Goal: Task Accomplishment & Management: Complete application form

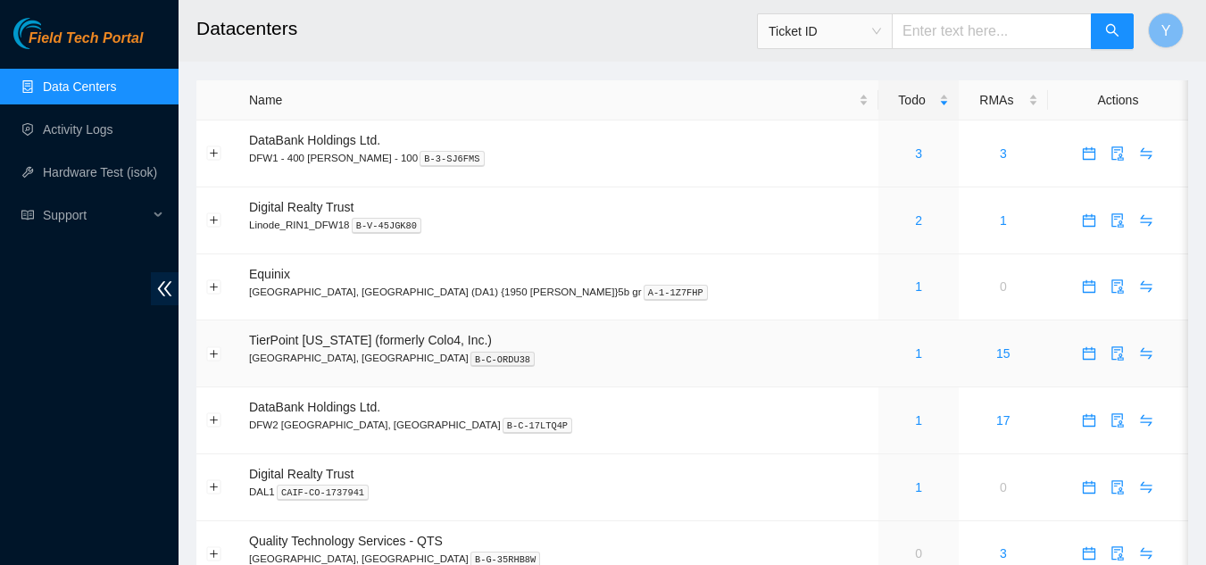
scroll to position [145, 0]
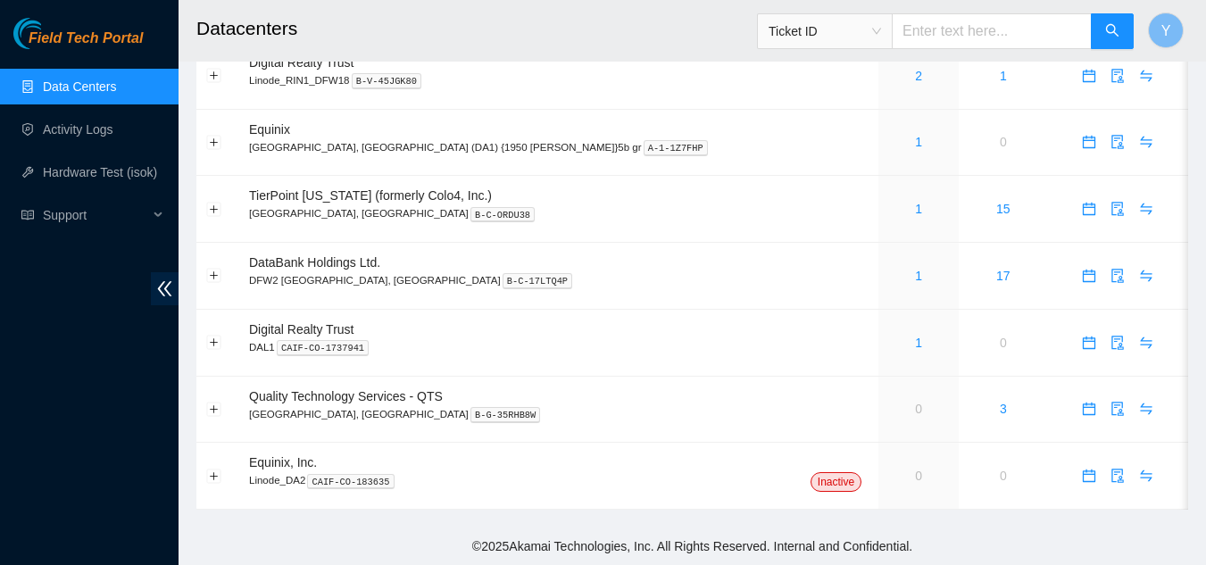
click at [67, 83] on link "Data Centers" at bounding box center [79, 86] width 73 height 14
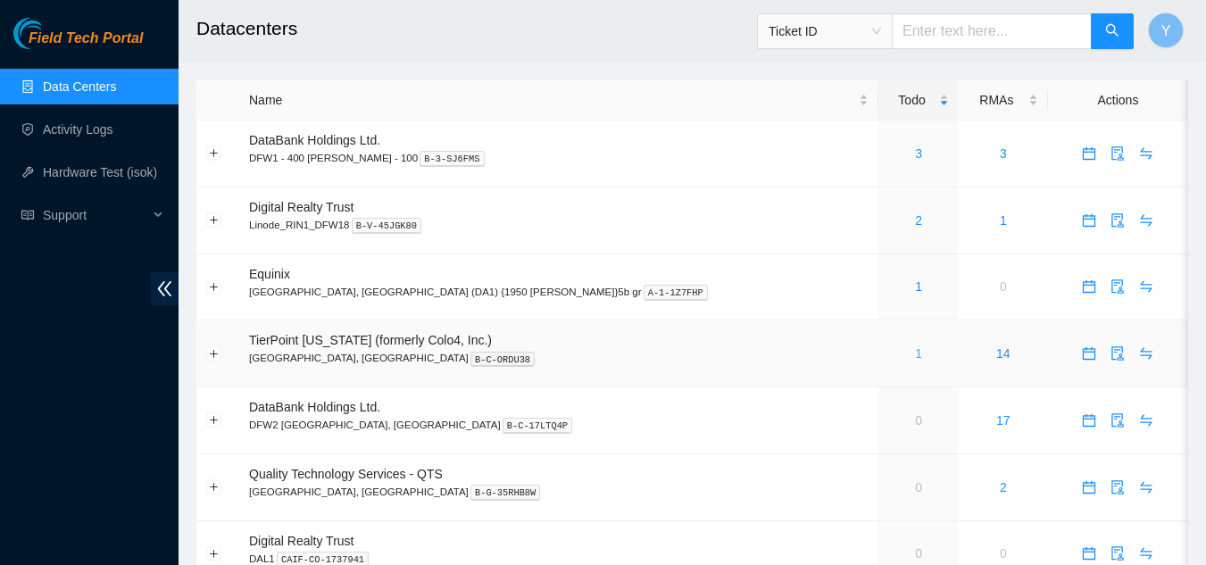
click at [915, 352] on link "1" at bounding box center [918, 353] width 7 height 14
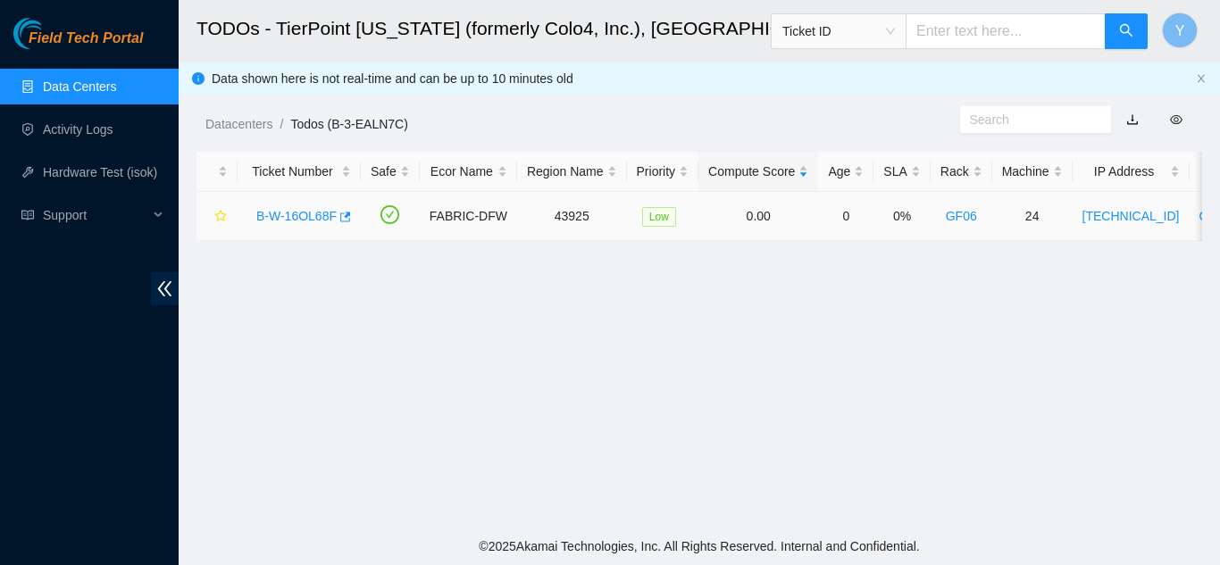
click at [296, 218] on link "B-W-16OL68F" at bounding box center [296, 216] width 80 height 14
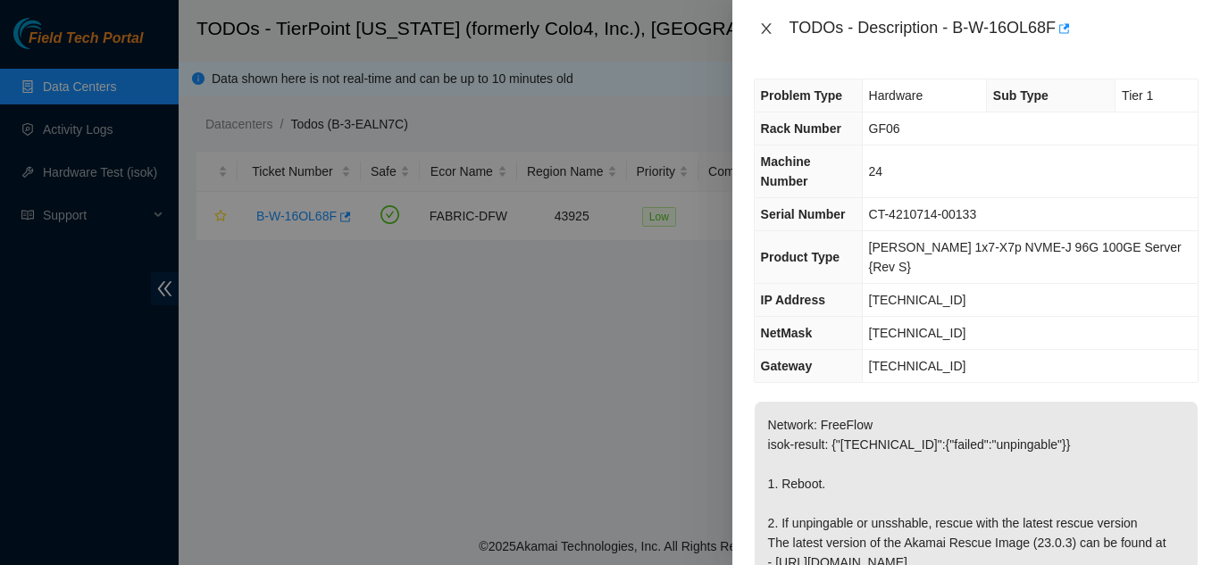
click at [767, 29] on icon "close" at bounding box center [766, 28] width 10 height 11
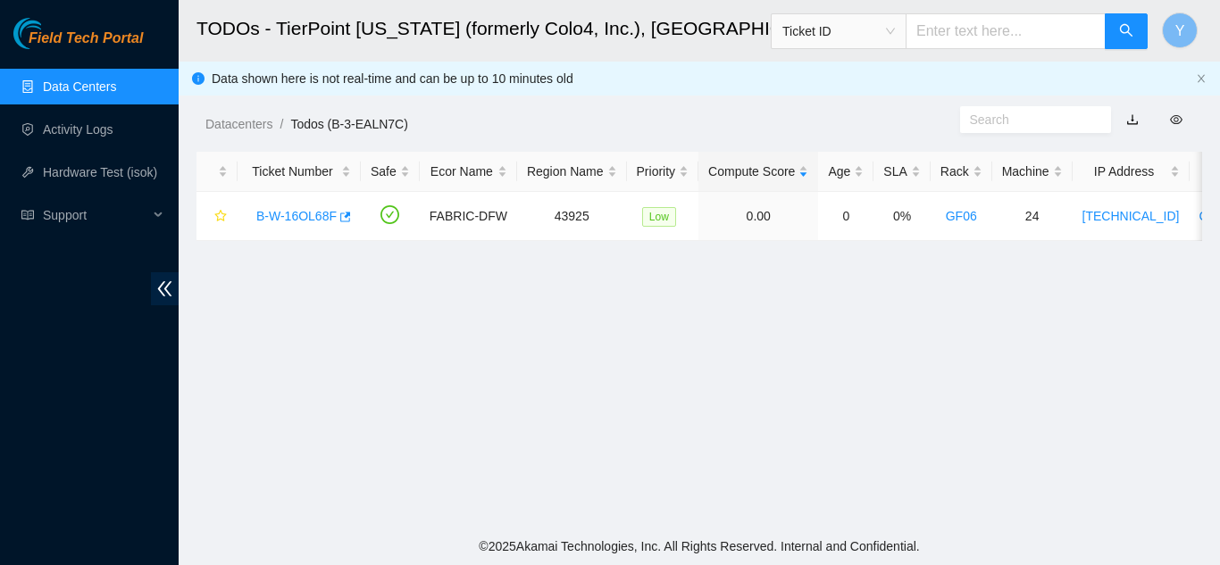
click at [104, 88] on link "Data Centers" at bounding box center [79, 86] width 73 height 14
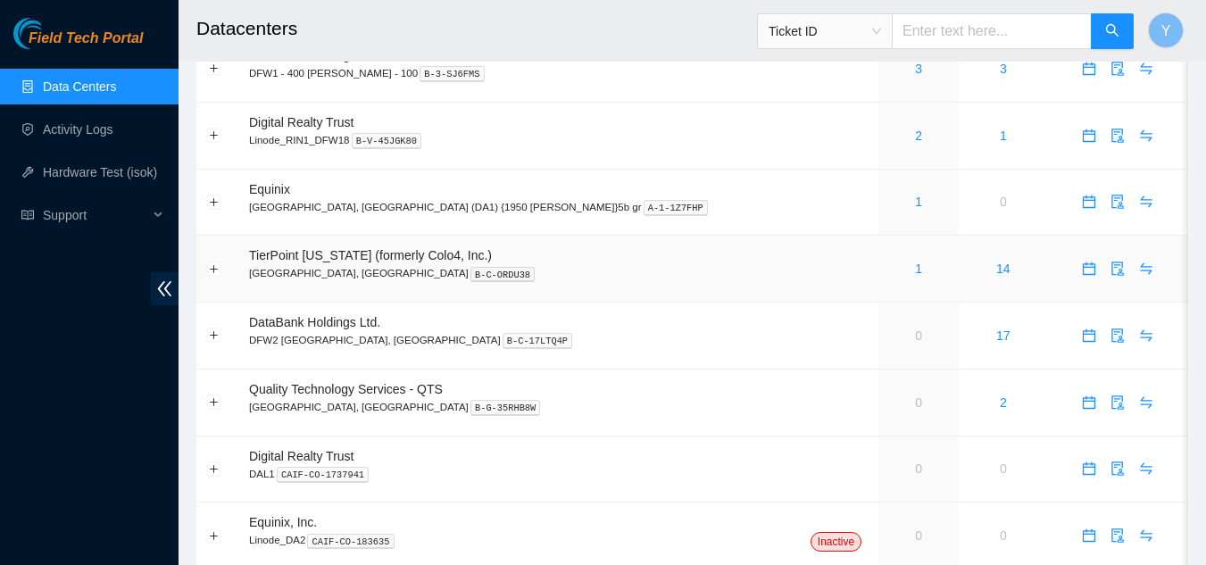
scroll to position [55, 0]
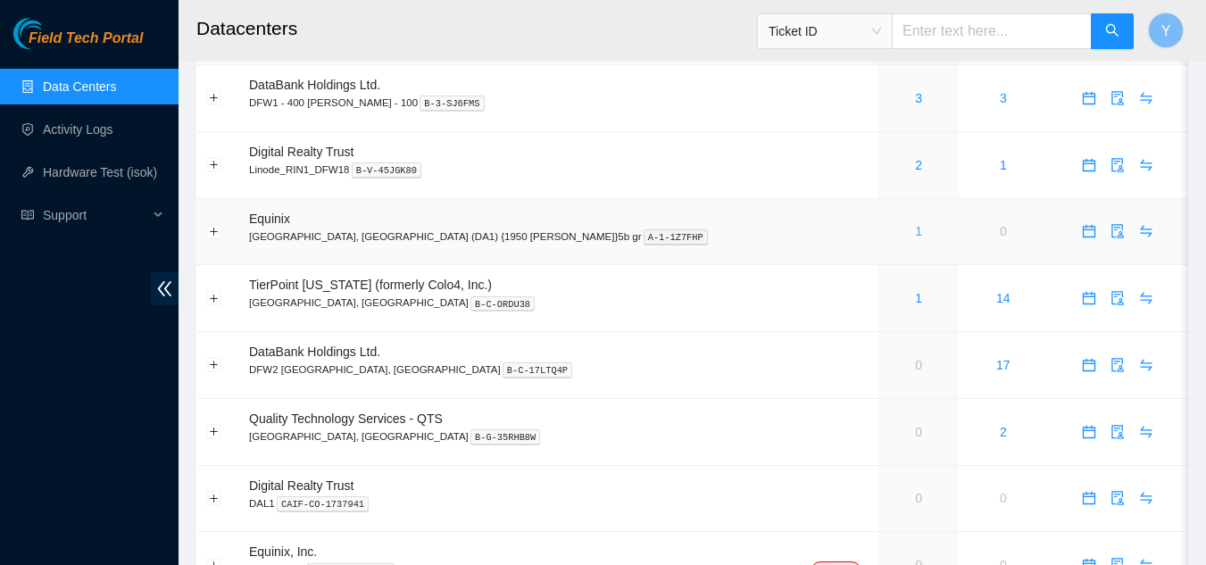
click at [915, 232] on link "1" at bounding box center [918, 231] width 7 height 14
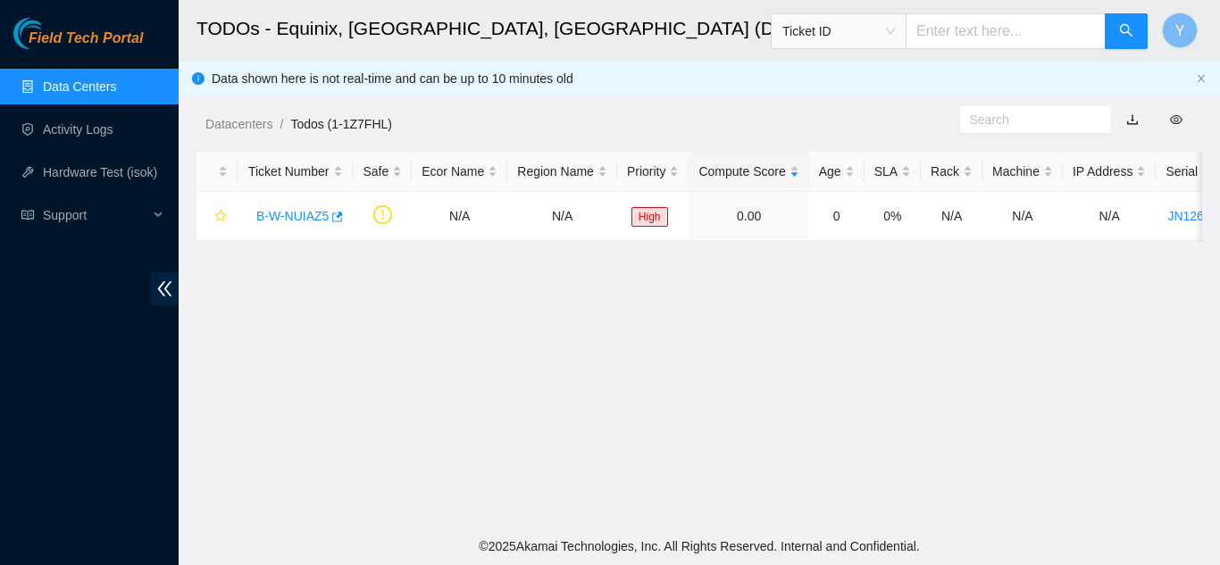
click at [96, 86] on link "Data Centers" at bounding box center [79, 86] width 73 height 14
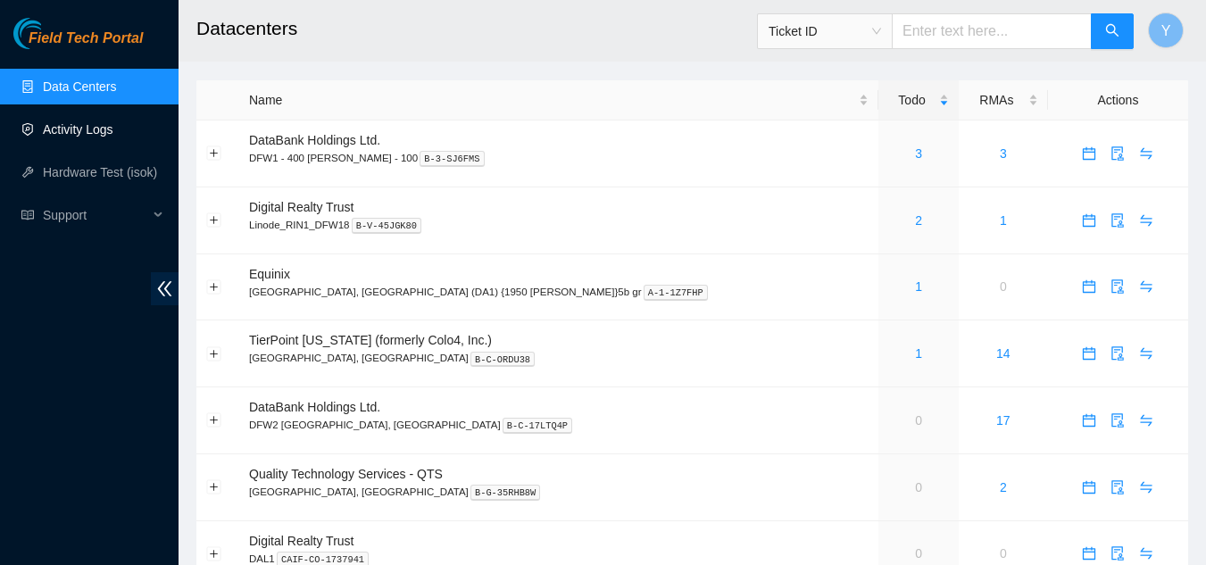
click at [74, 122] on link "Activity Logs" at bounding box center [78, 129] width 71 height 14
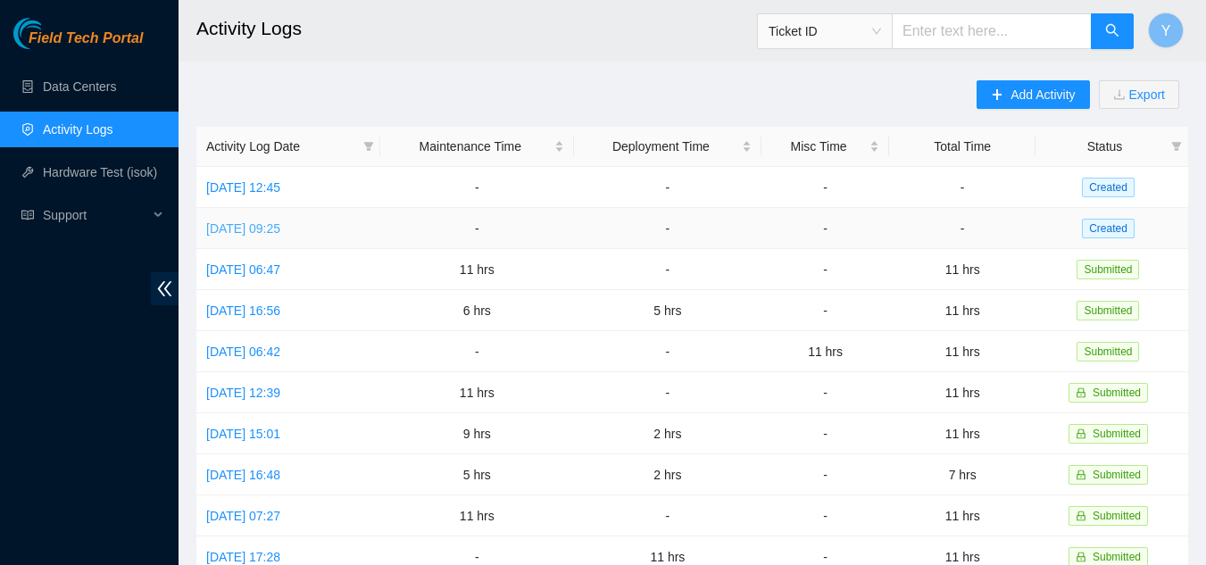
click at [263, 226] on link "[DATE] 09:25" at bounding box center [243, 228] width 74 height 14
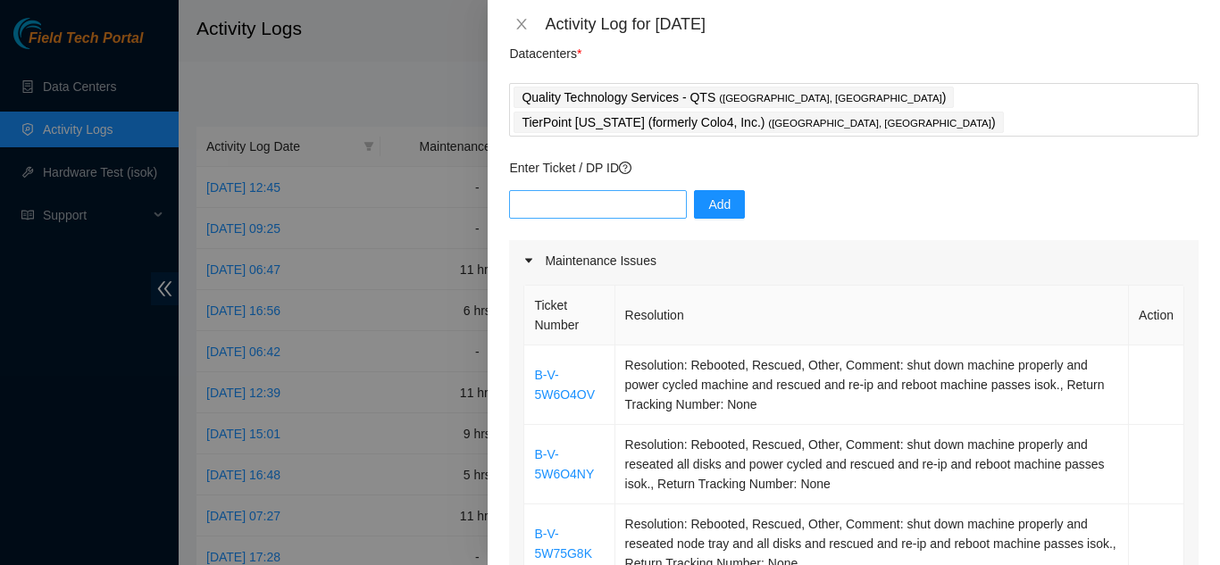
scroll to position [89, 0]
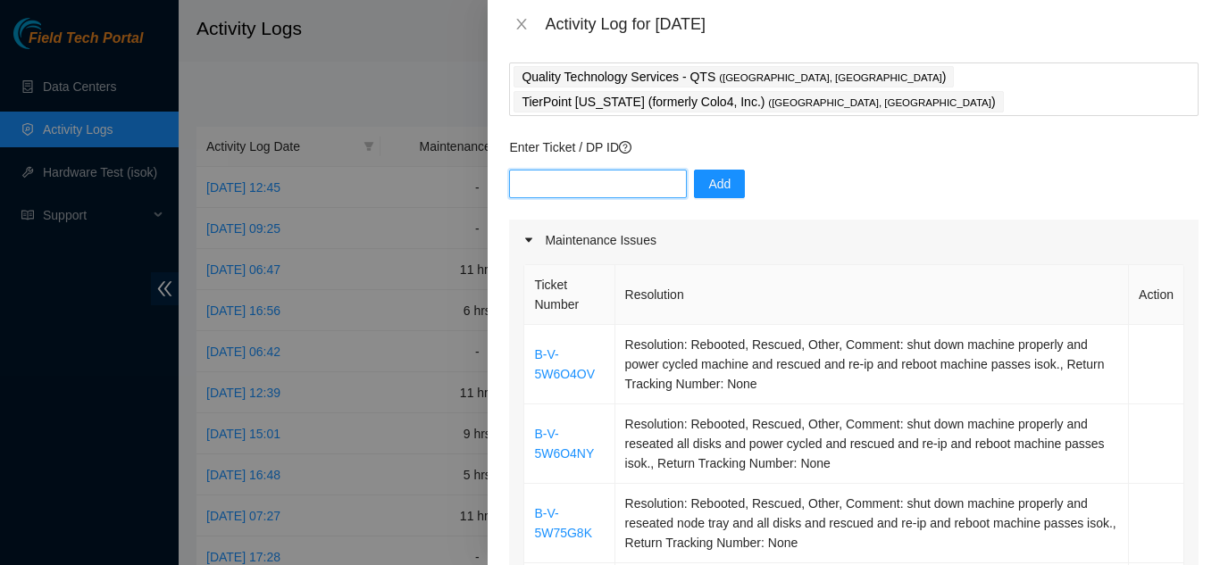
click at [558, 170] on input "text" at bounding box center [598, 184] width 178 height 29
type input "Dp62933"
click at [708, 174] on span "Add" at bounding box center [719, 184] width 22 height 20
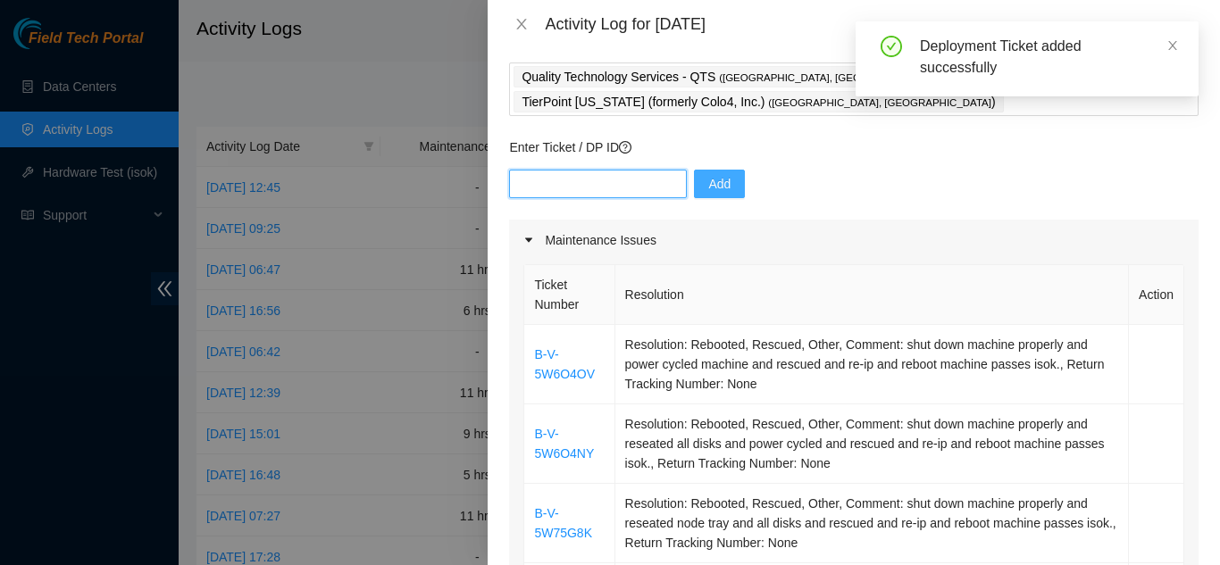
click at [558, 170] on input "text" at bounding box center [598, 184] width 178 height 29
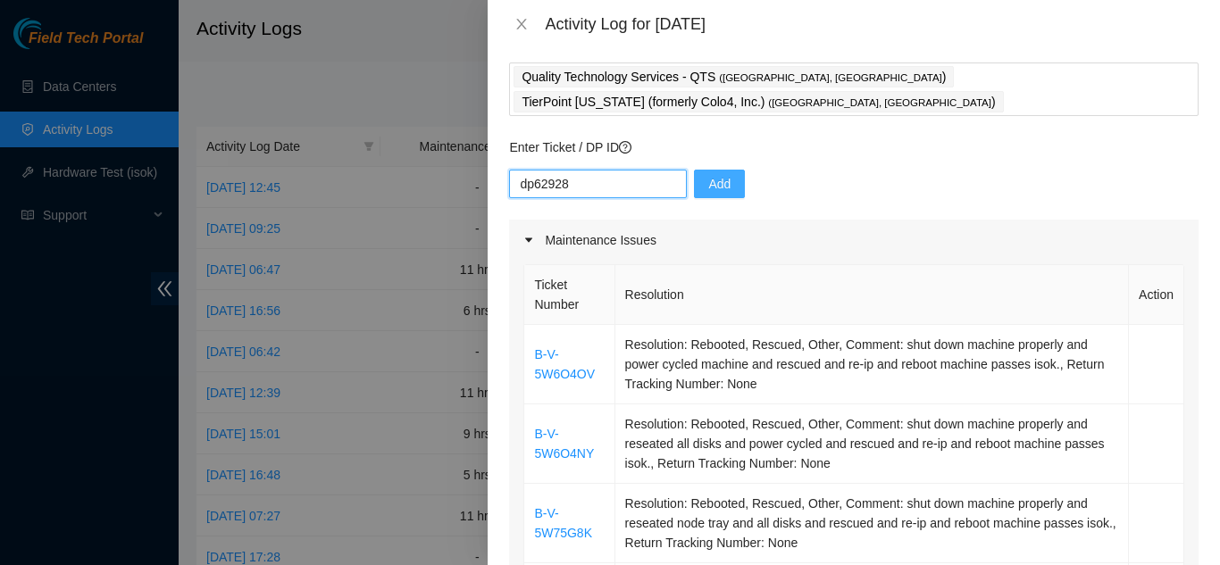
type input "dp62928"
click at [708, 174] on span "Add" at bounding box center [719, 184] width 22 height 20
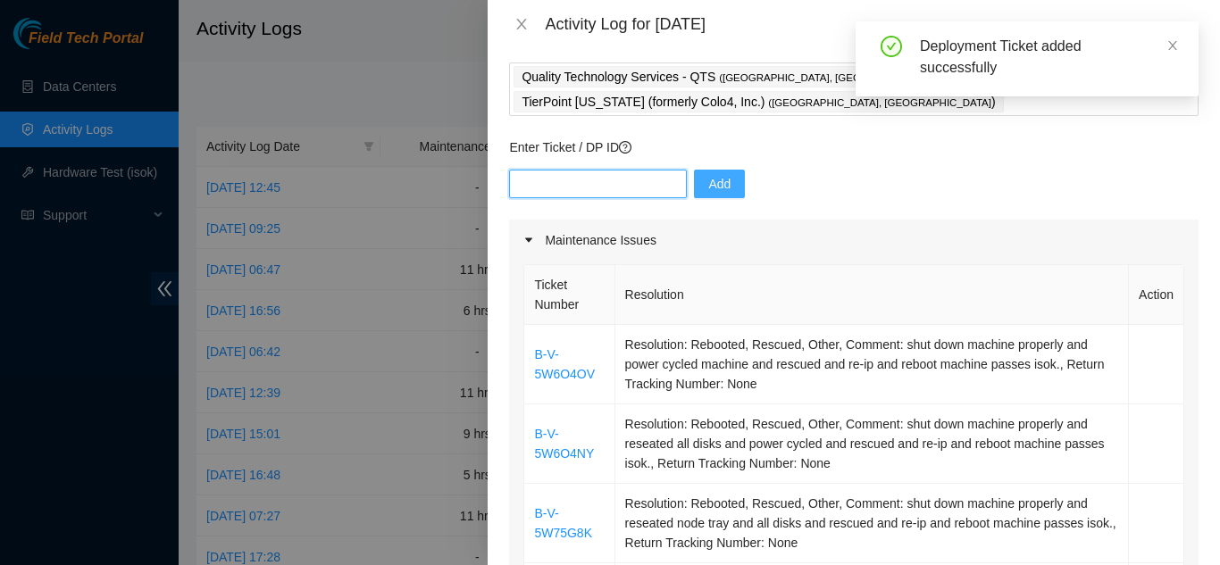
click at [588, 170] on input "text" at bounding box center [598, 184] width 178 height 29
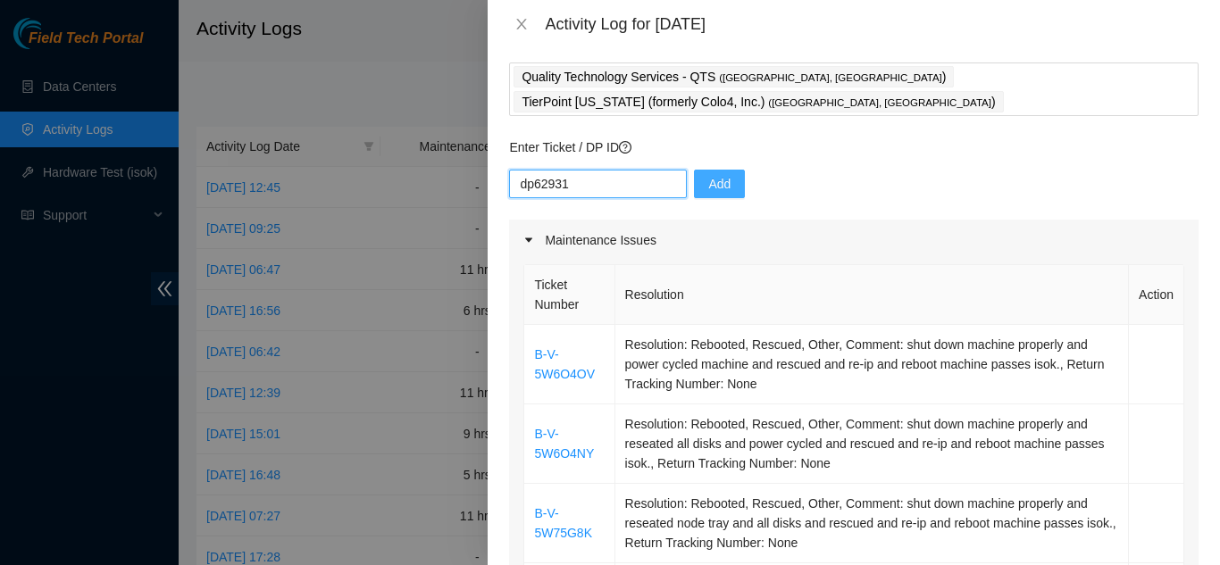
type input "dp62931"
click at [708, 174] on span "Add" at bounding box center [719, 184] width 22 height 20
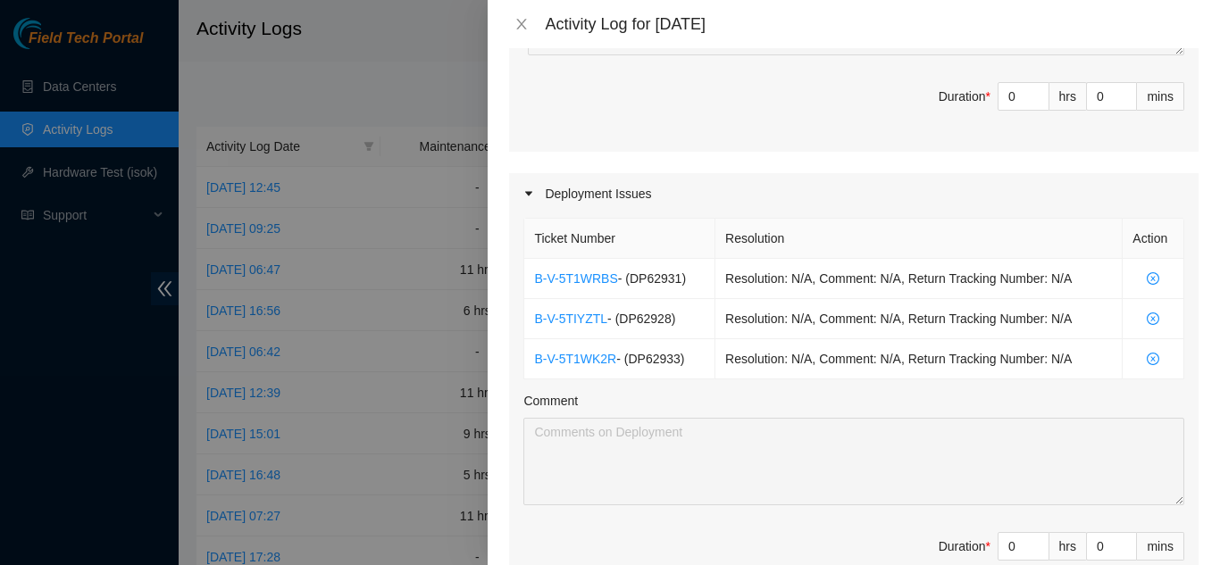
scroll to position [804, 0]
type input "1"
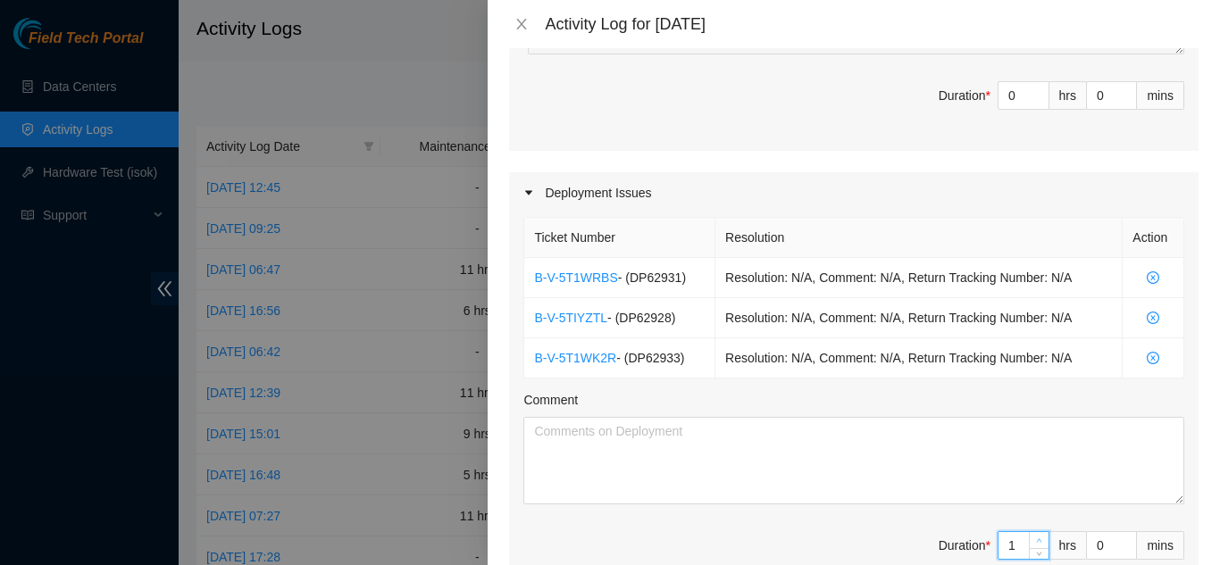
click at [1036, 538] on icon "up" at bounding box center [1039, 541] width 6 height 6
type input "2"
click at [1036, 538] on icon "up" at bounding box center [1039, 541] width 6 height 6
type input "3"
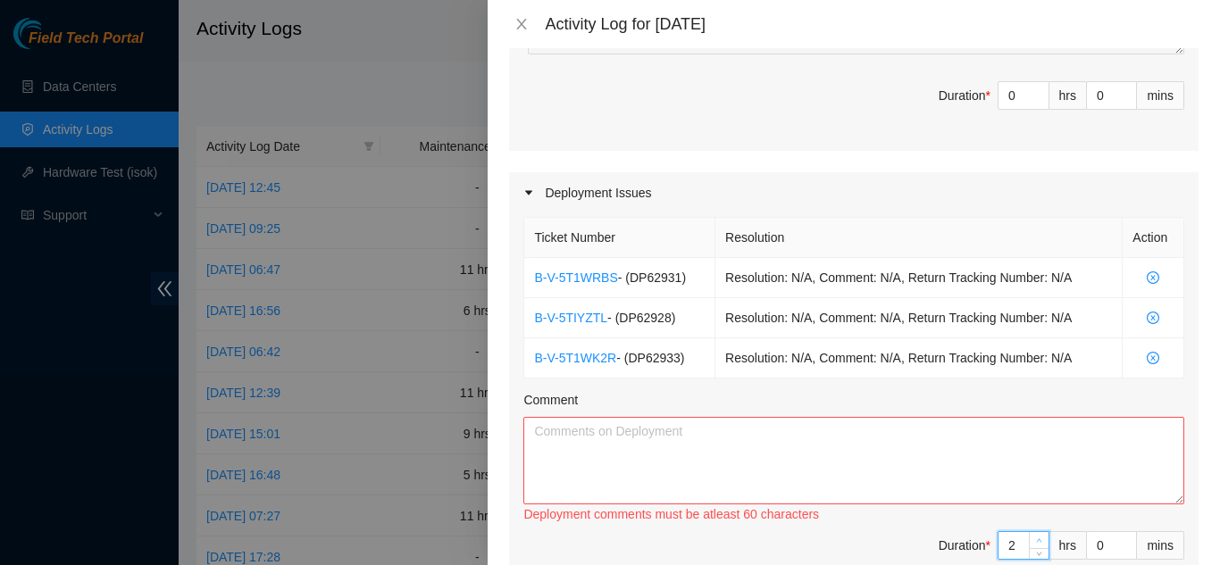
type input "3"
click at [1036, 538] on icon "up" at bounding box center [1039, 541] width 6 height 6
type input "4"
click at [1036, 538] on icon "up" at bounding box center [1039, 541] width 6 height 6
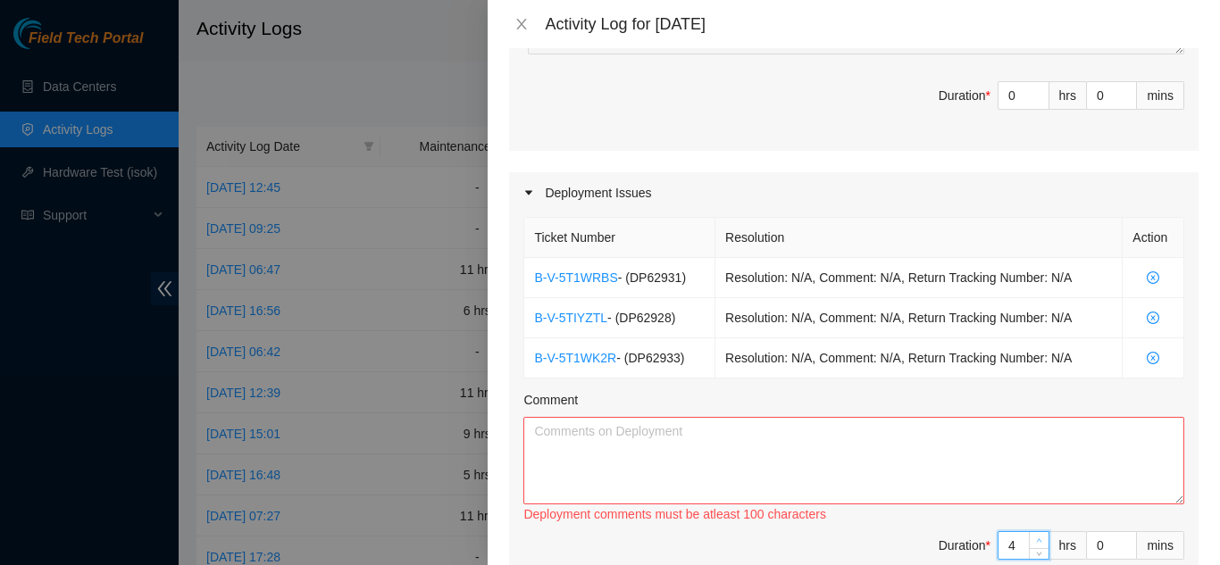
type input "5"
click at [1036, 538] on icon "up" at bounding box center [1039, 541] width 6 height 6
click at [819, 420] on textarea "Comment" at bounding box center [853, 461] width 661 height 88
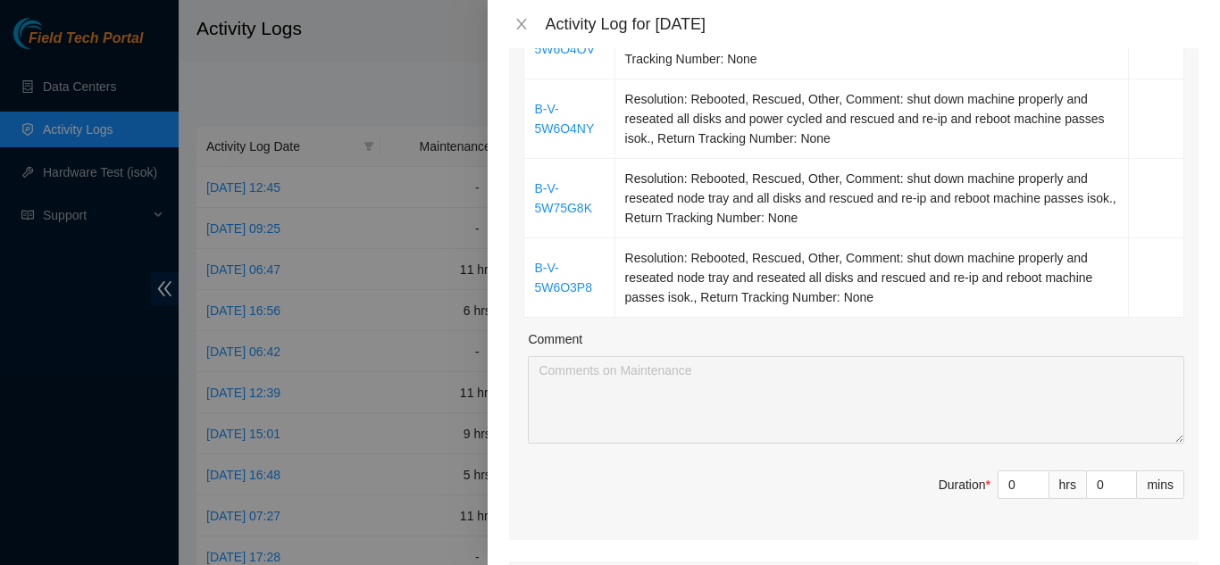
scroll to position [446, 0]
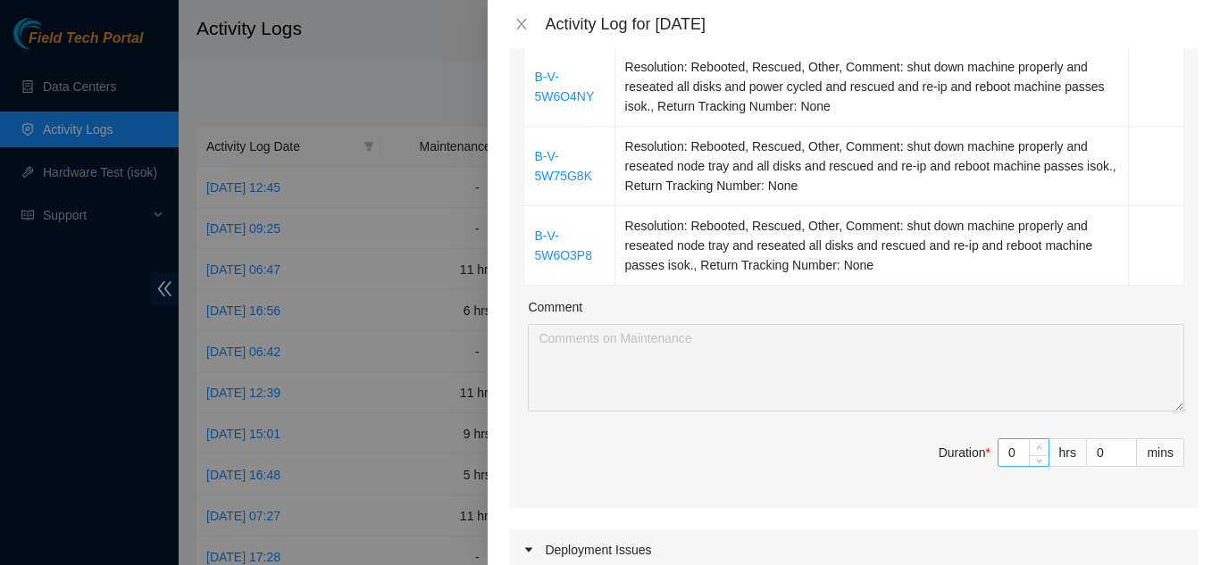
type textarea "[DATE] worked with training [PERSON_NAME] and [PERSON_NAME] on running fiber to…"
type input "1"
type input "6"
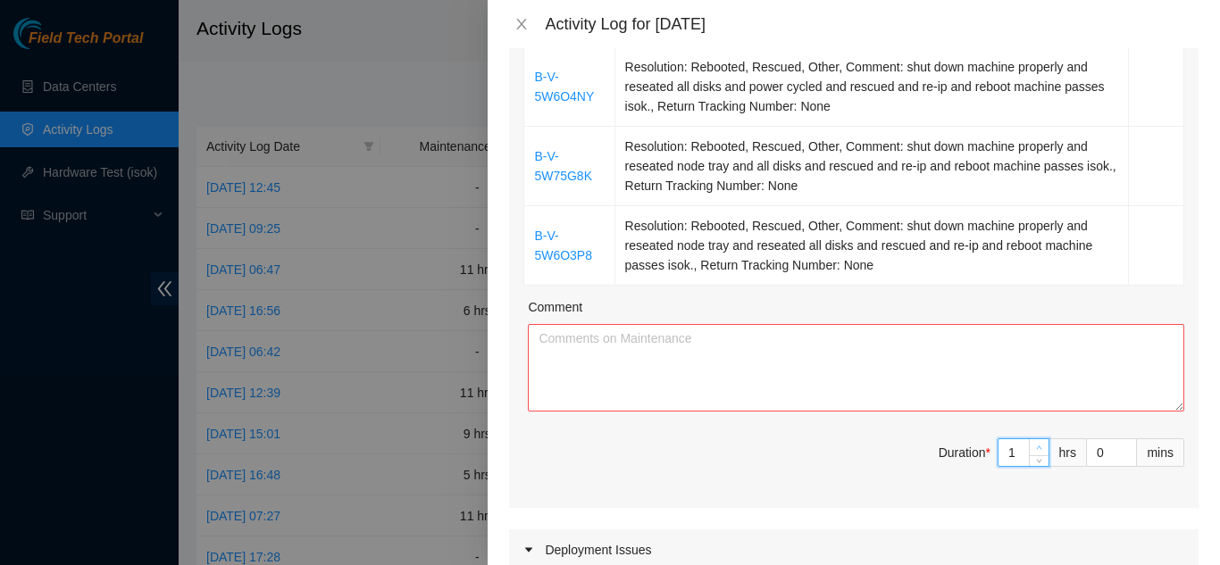
click at [1036, 445] on icon "up" at bounding box center [1039, 448] width 6 height 6
type input "2"
type input "7"
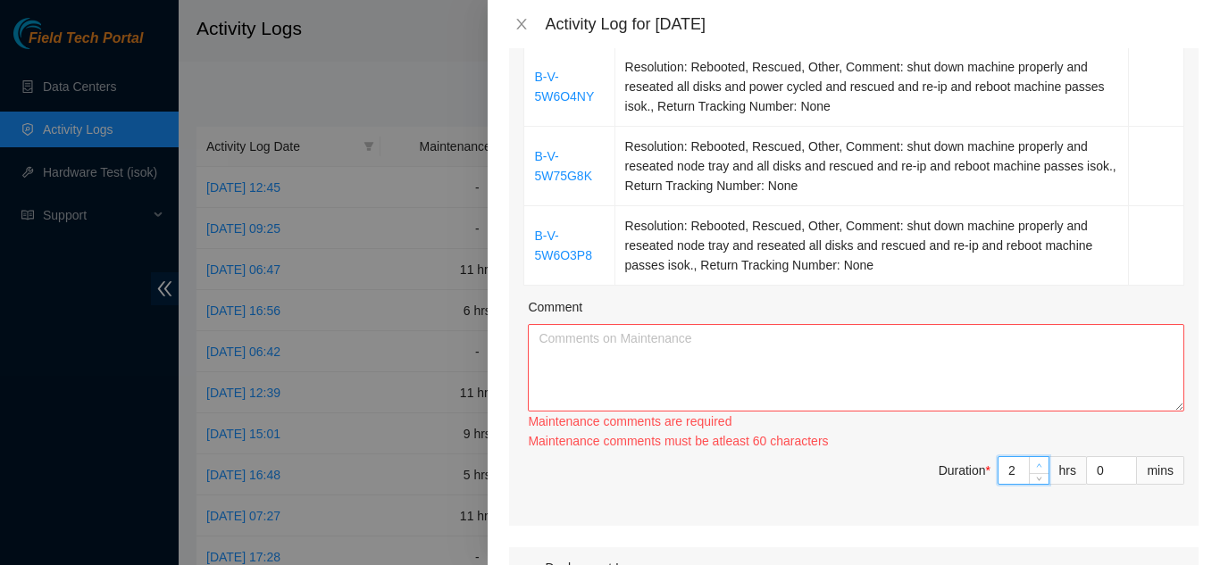
click at [1026, 420] on div "Ticket Number Resolution Action B-V-5W6O4OV Resolution: Rebooted, Rescued, Othe…" at bounding box center [853, 215] width 689 height 622
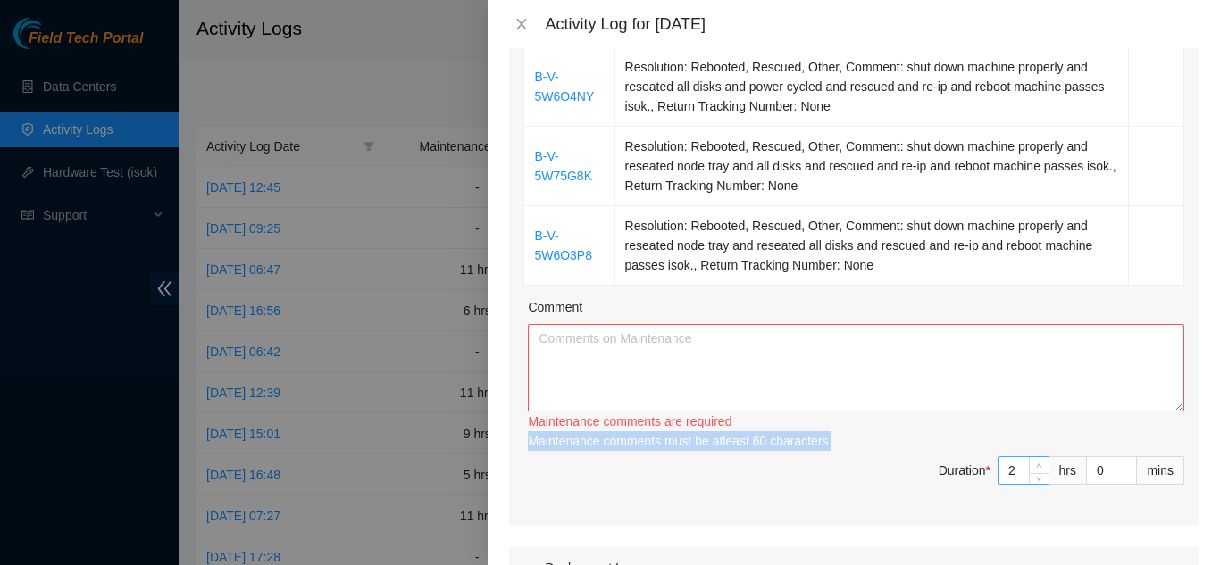
click at [1026, 420] on div "Maintenance comments are required Maintenance comments must be atleast 30 chara…" at bounding box center [856, 431] width 656 height 39
type input "3"
type input "8"
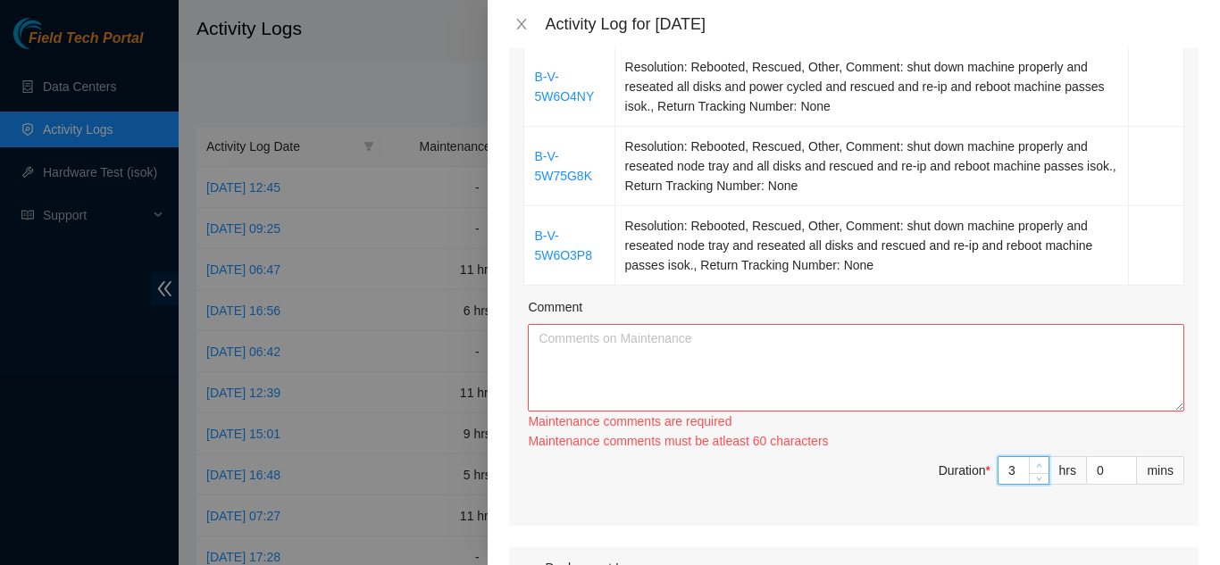
click at [1036, 463] on icon "up" at bounding box center [1039, 466] width 6 height 6
type input "4"
type input "9"
click at [1036, 458] on icon "up" at bounding box center [1039, 461] width 6 height 6
type input "5"
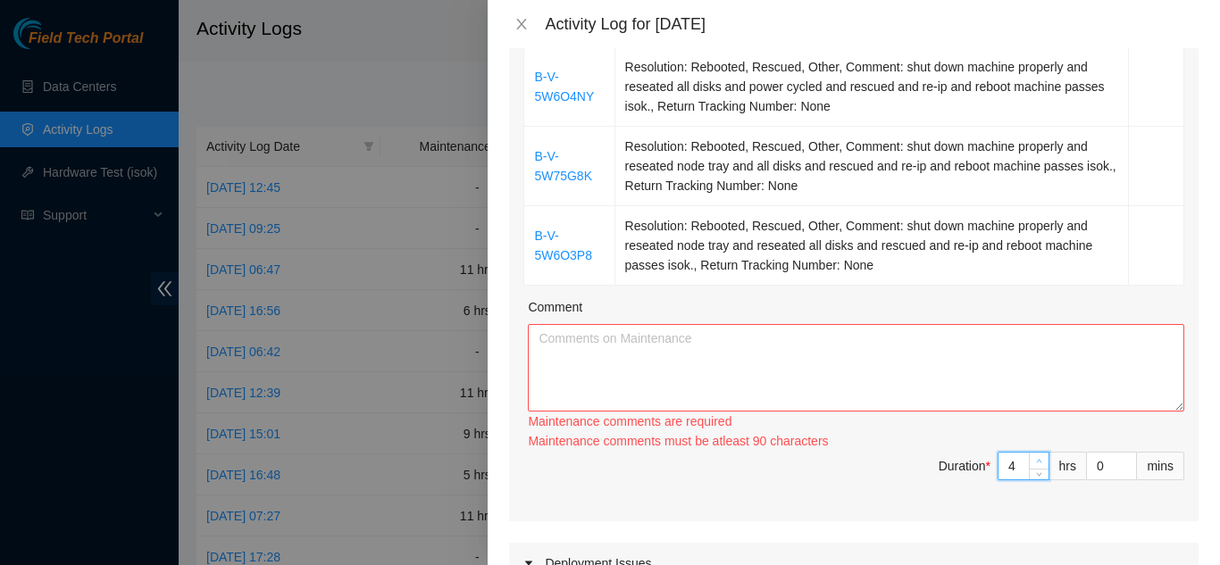
type input "10"
click at [1036, 463] on icon "up" at bounding box center [1039, 466] width 6 height 6
type input "6"
type input "11"
click at [1036, 463] on icon "up" at bounding box center [1039, 466] width 6 height 6
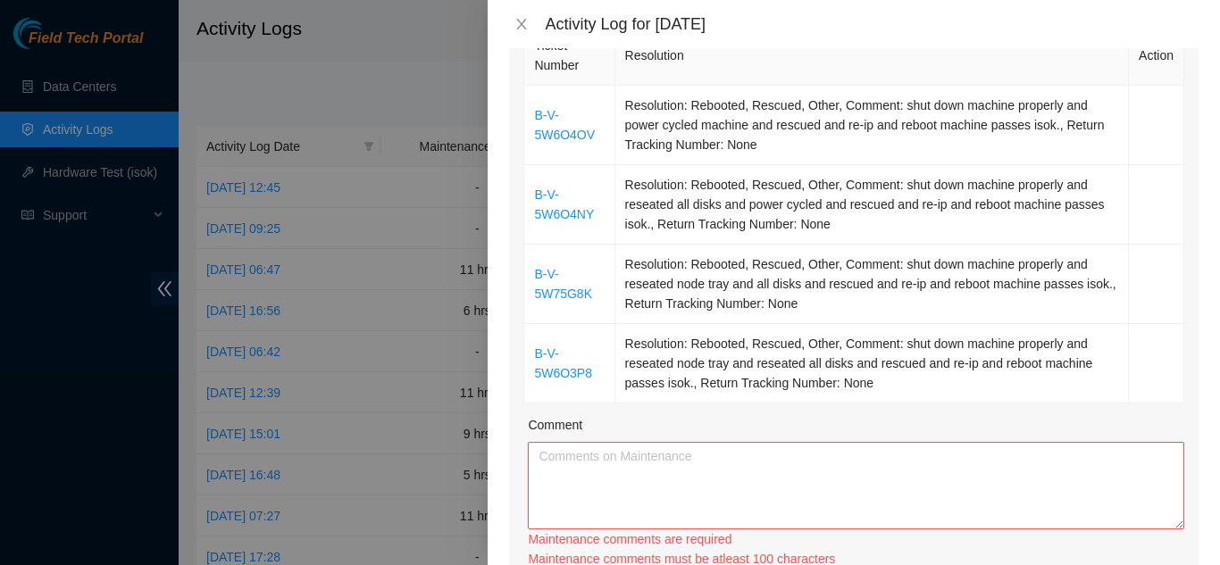
scroll to position [317, 0]
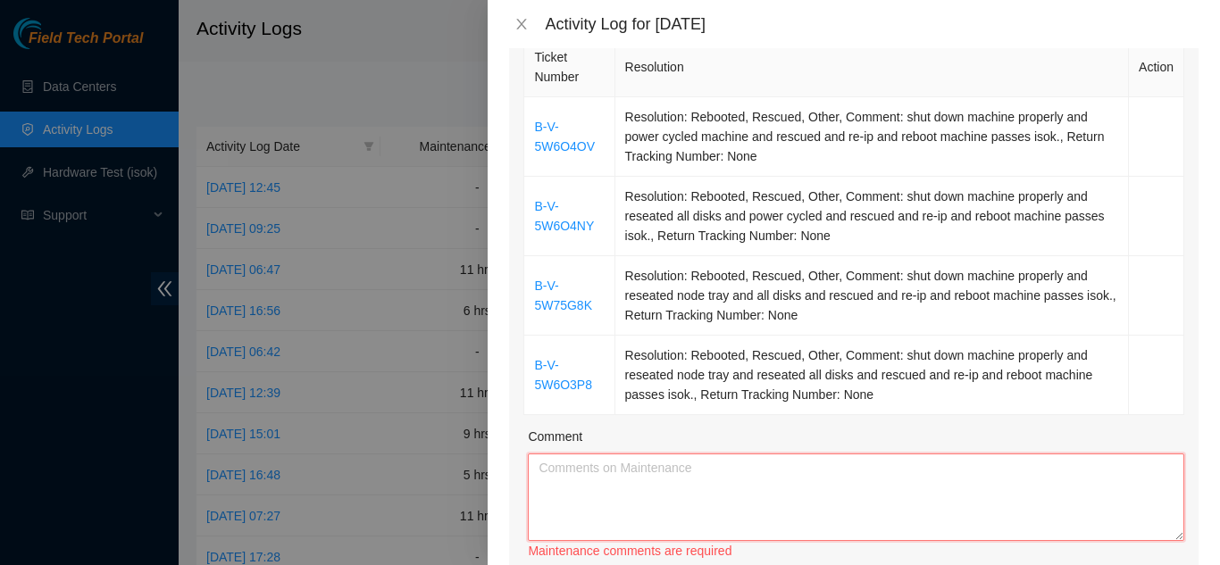
click at [591, 454] on textarea "Comment" at bounding box center [856, 498] width 656 height 88
drag, startPoint x: 596, startPoint y: 122, endPoint x: 538, endPoint y: 109, distance: 59.6
click at [538, 109] on td "B-V-5W6O4OV" at bounding box center [569, 136] width 90 height 79
copy link "B-V-5W6O4OV"
click at [577, 464] on textarea "[DATE] Qts -" at bounding box center [856, 498] width 656 height 88
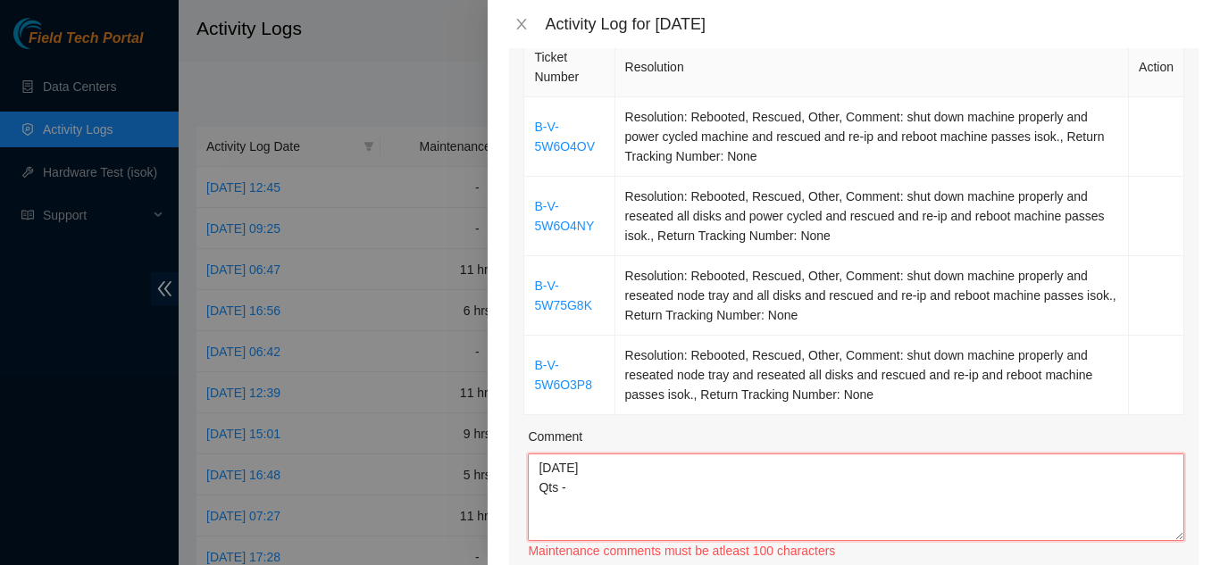
paste textarea "B-V-5W6O4OV"
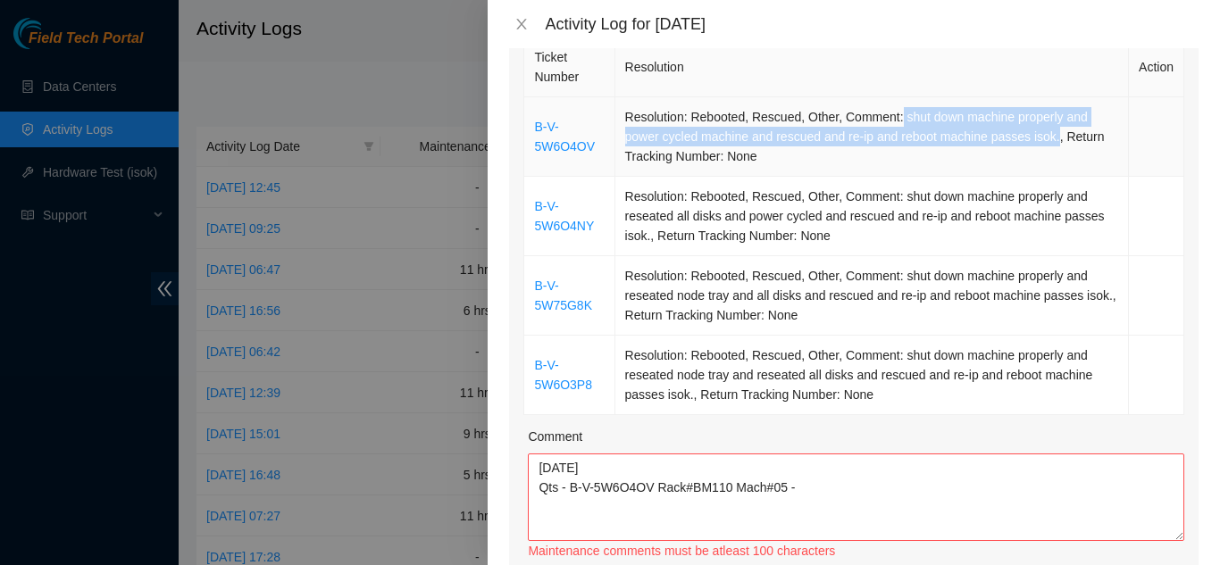
drag, startPoint x: 895, startPoint y: 94, endPoint x: 1053, endPoint y: 119, distance: 160.0
click at [1052, 115] on td "Resolution: Rebooted, Rescued, Other, Comment: shut down machine properly and p…" at bounding box center [872, 136] width 514 height 79
copy td "shut down machine properly and power cycled machine and rescued and re-ip and r…"
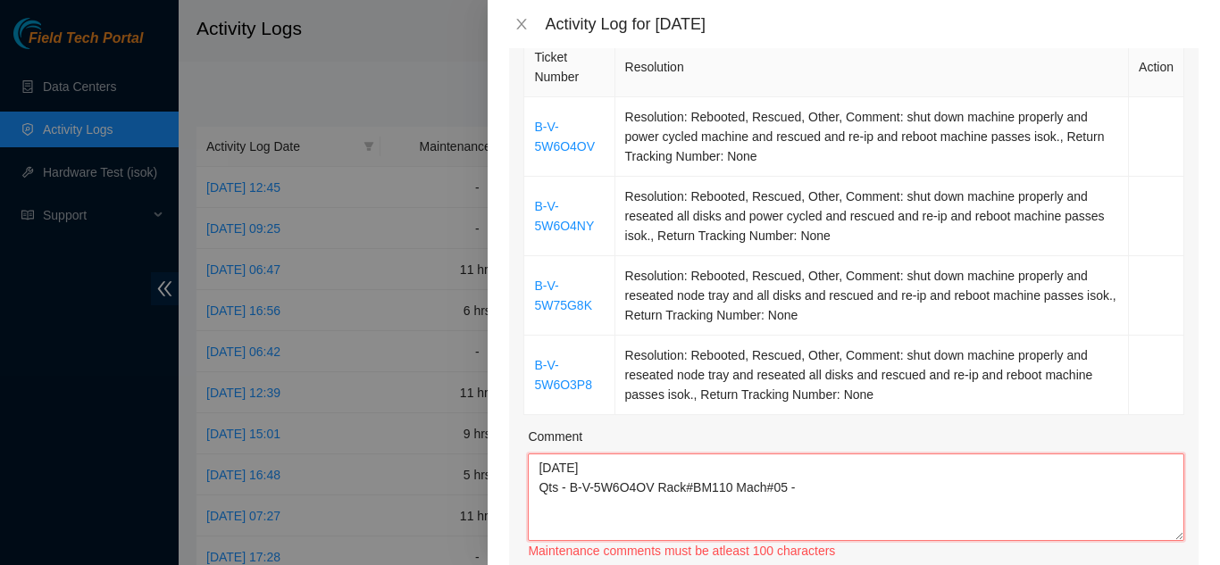
click at [821, 463] on textarea "[DATE] Qts - B-V-5W6O4OV Rack#BM110 Mach#05 -" at bounding box center [856, 498] width 656 height 88
paste textarea "shut down machine properly and power cycled machine and rescued and re-ip and r…"
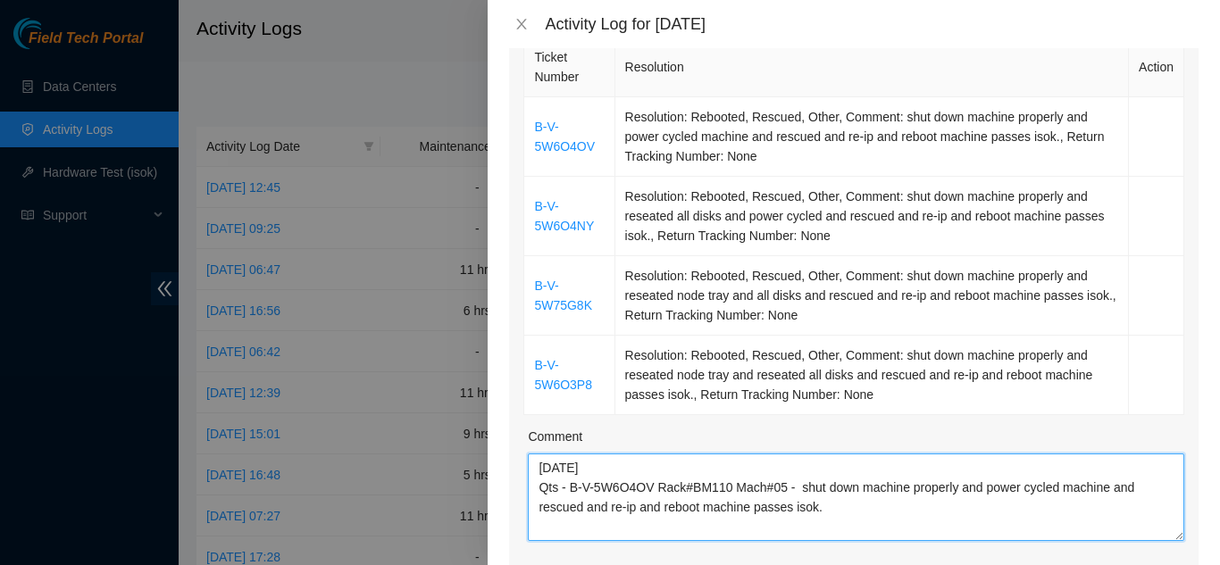
scroll to position [14, 0]
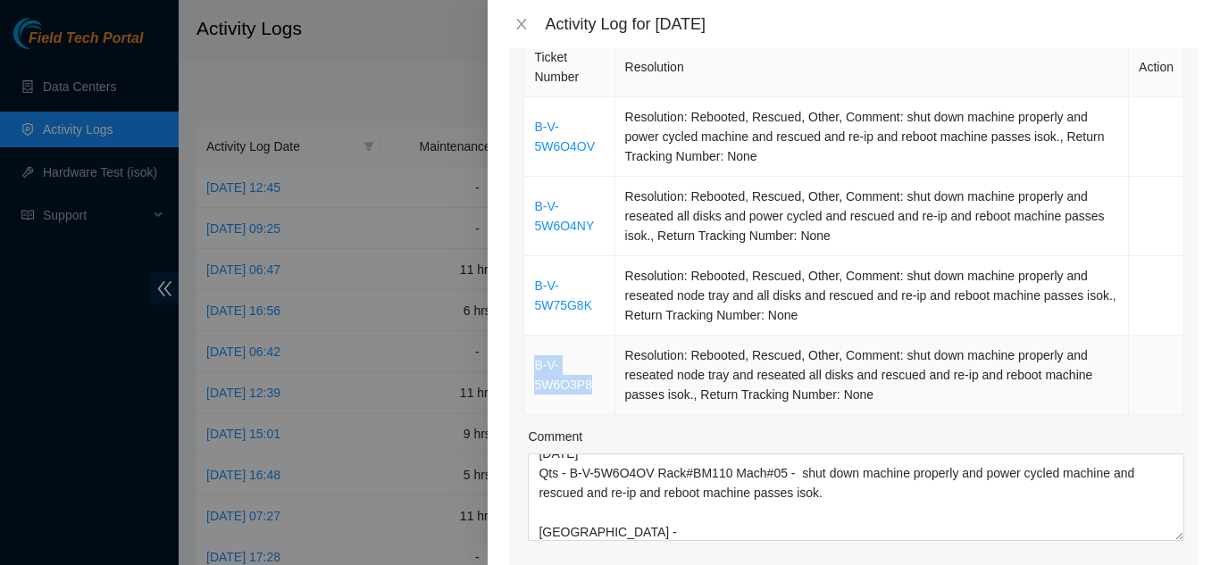
drag, startPoint x: 590, startPoint y: 361, endPoint x: 537, endPoint y: 343, distance: 56.5
click at [537, 343] on td "B-V-5W6O3P8" at bounding box center [569, 375] width 90 height 79
copy link "B-V-5W6O3P8"
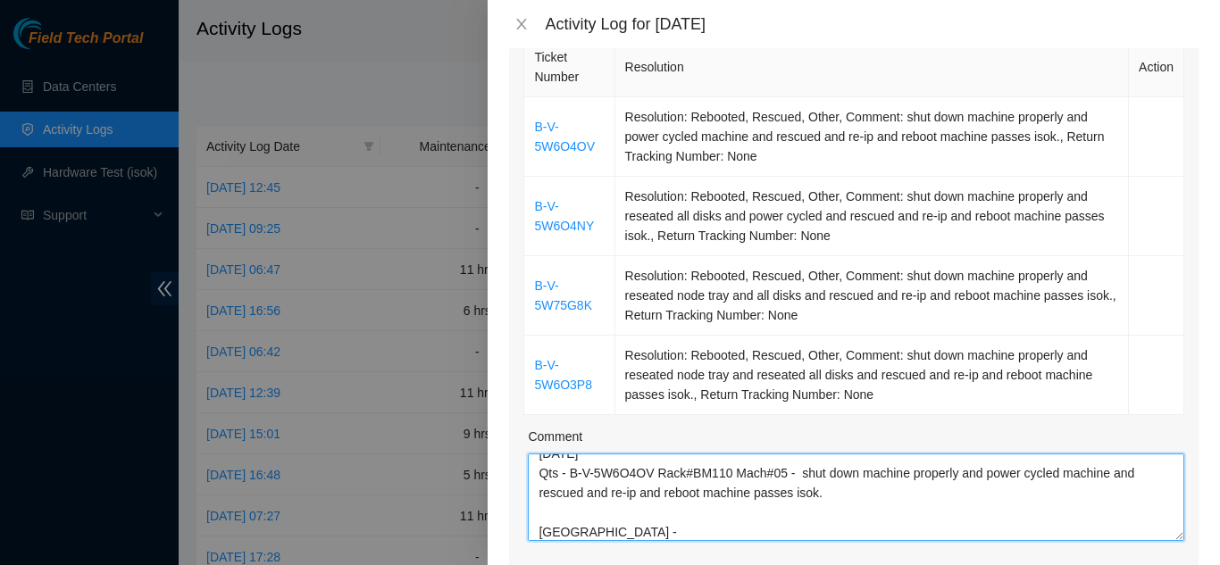
click at [604, 504] on textarea "[DATE] Qts - B-V-5W6O4OV Rack#BM110 Mach#05 - shut down machine properly and po…" at bounding box center [856, 498] width 656 height 88
paste textarea "B-V-5W6O3P8"
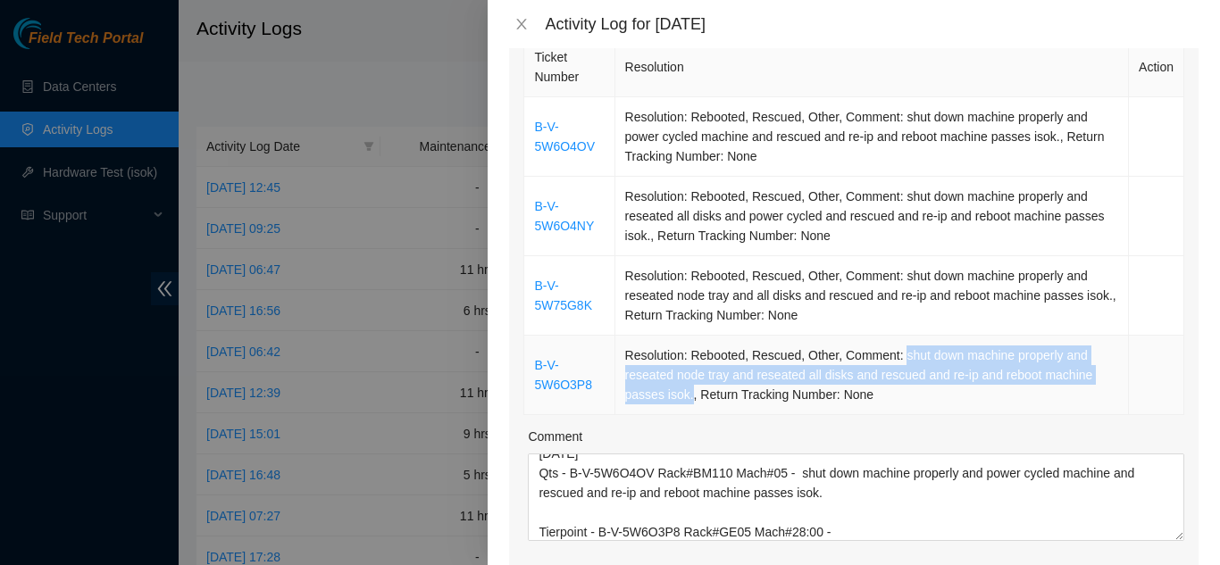
drag, startPoint x: 896, startPoint y: 330, endPoint x: 688, endPoint y: 364, distance: 211.0
click at [688, 364] on td "Resolution: Rebooted, Rescued, Other, Comment: shut down machine properly and r…" at bounding box center [872, 375] width 514 height 79
copy td "shut down machine properly and reseated node tray and reseated all disks and re…"
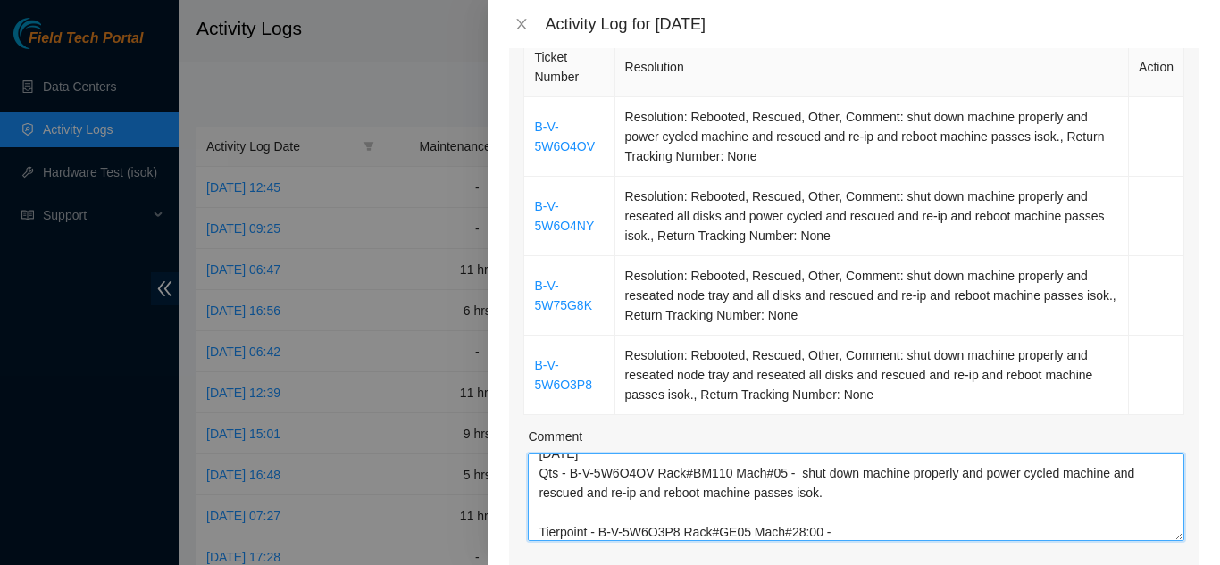
click at [834, 504] on textarea "[DATE] Qts - B-V-5W6O4OV Rack#BM110 Mach#05 - shut down machine properly and po…" at bounding box center [856, 498] width 656 height 88
paste textarea "shut down machine properly and reseated node tray and reseated all disks and re…"
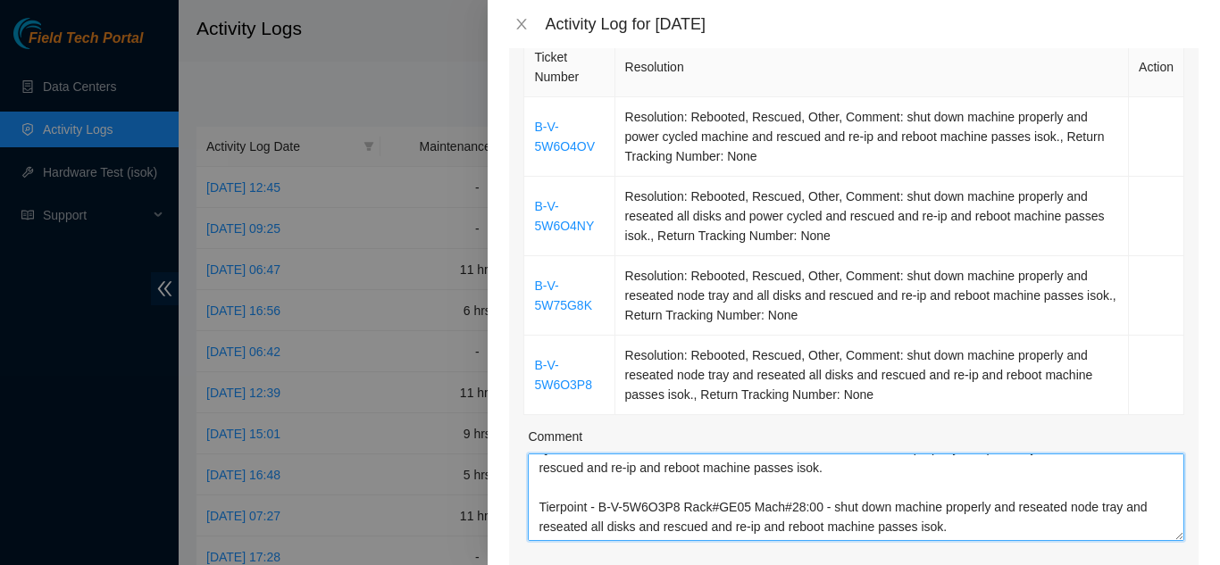
scroll to position [73, 0]
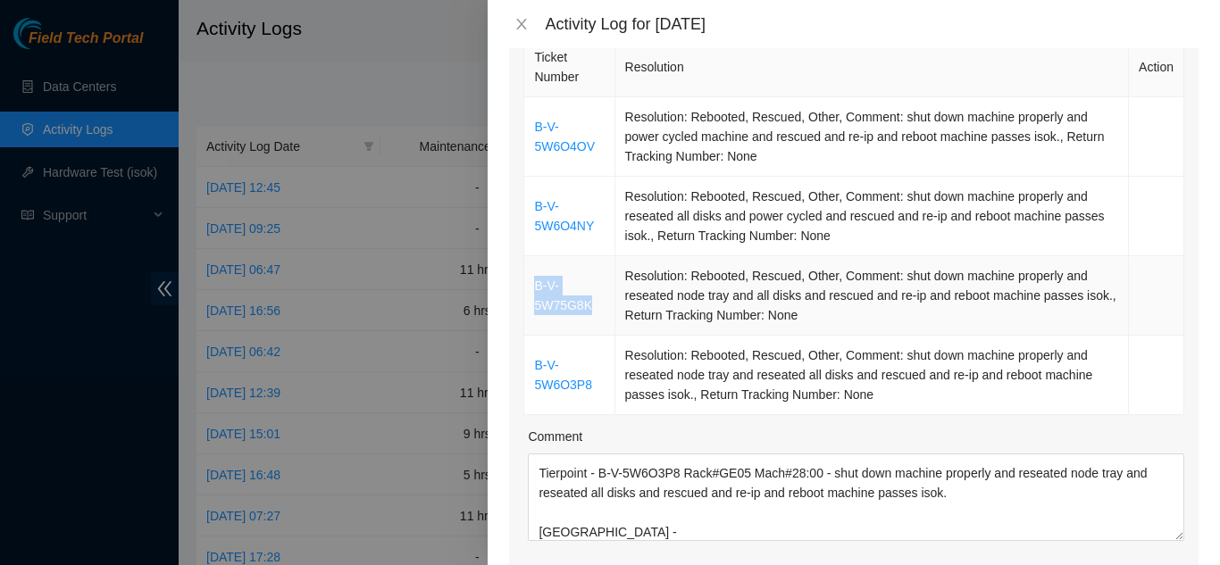
drag, startPoint x: 590, startPoint y: 282, endPoint x: 534, endPoint y: 264, distance: 59.0
click at [534, 264] on td "B-V-5W75G8K" at bounding box center [569, 295] width 90 height 79
copy link "B-V-5W75G8K"
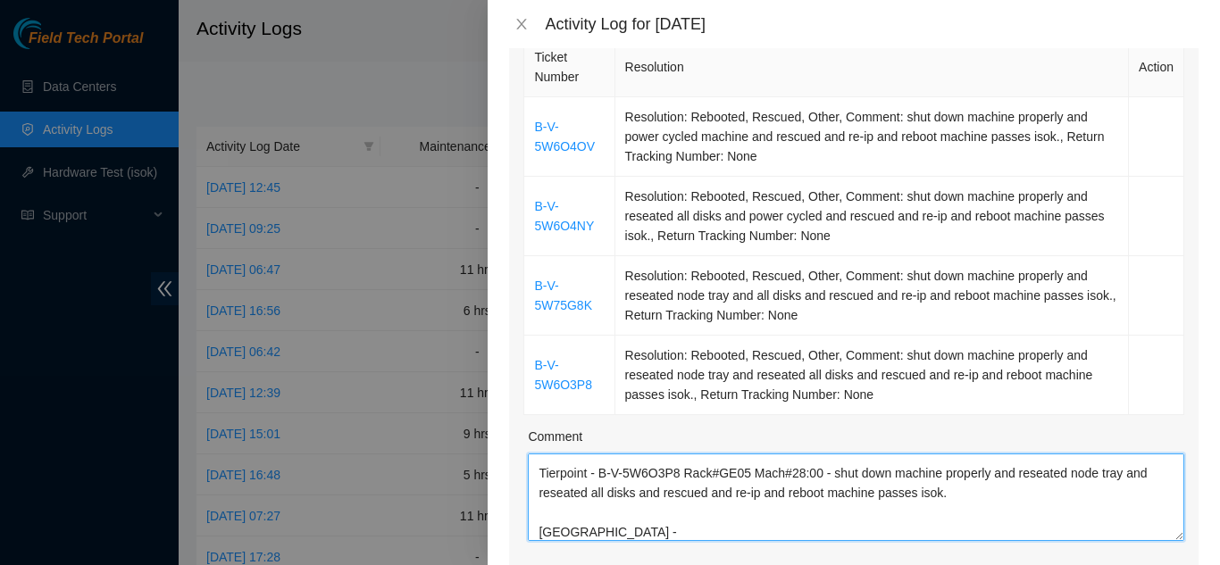
click at [605, 505] on textarea "[DATE] Qts - B-V-5W6O4OV Rack#BM110 Mach#05 - shut down machine properly and po…" at bounding box center [856, 498] width 656 height 88
paste textarea "B-V-5W75G8K"
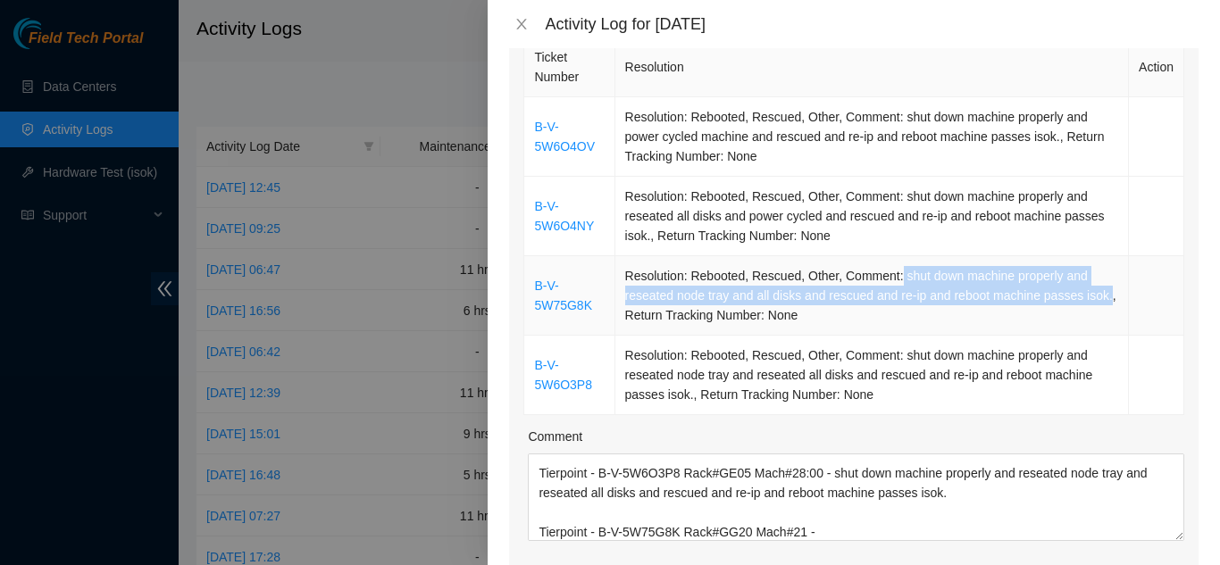
drag, startPoint x: 895, startPoint y: 253, endPoint x: 647, endPoint y: 283, distance: 249.2
click at [647, 283] on td "Resolution: Rebooted, Rescued, Other, Comment: shut down machine properly and r…" at bounding box center [872, 295] width 514 height 79
copy td "shut down machine properly and reseated node tray and all disks and rescued and…"
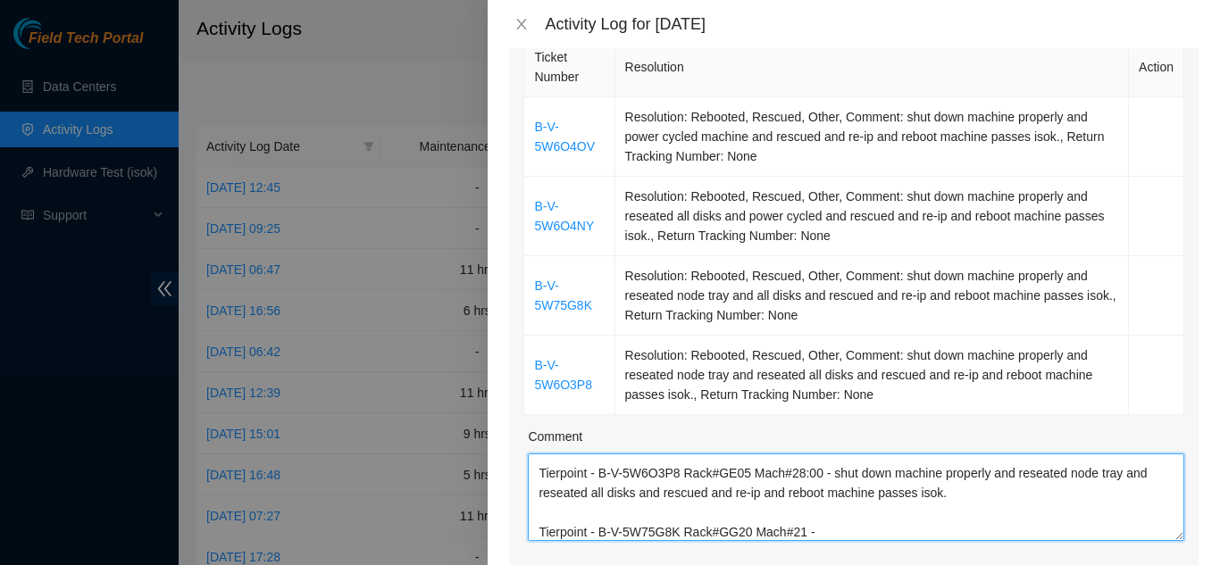
click at [820, 505] on textarea "[DATE] Qts - B-V-5W6O4OV Rack#BM110 Mach#05 - shut down machine properly and po…" at bounding box center [856, 498] width 656 height 88
paste textarea "shut down machine properly and reseated node tray and all disks and rescued and…"
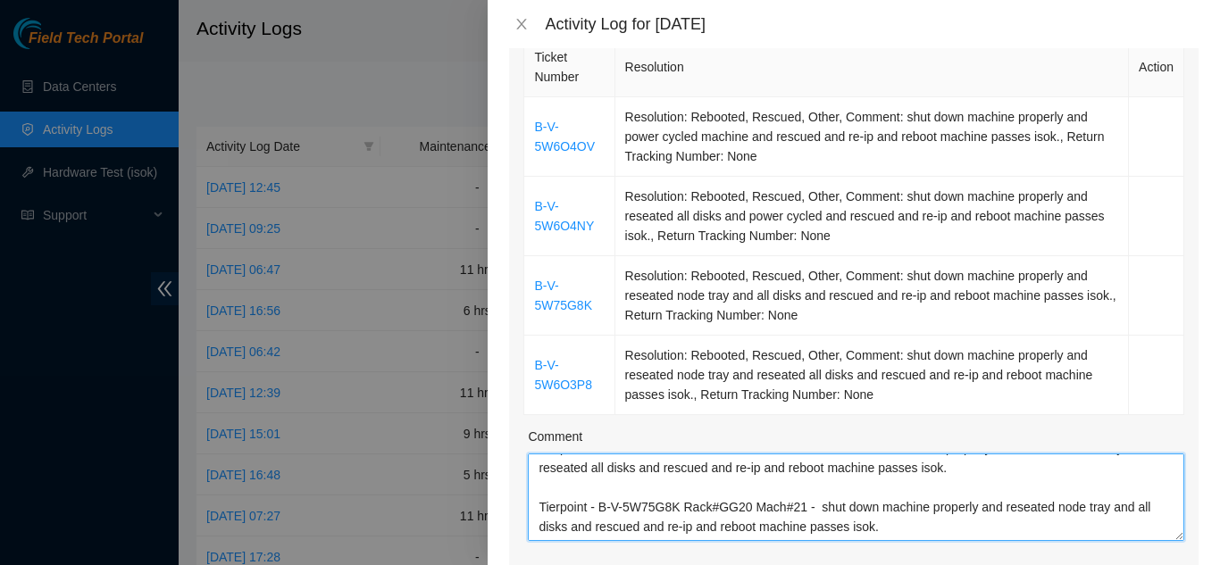
scroll to position [132, 0]
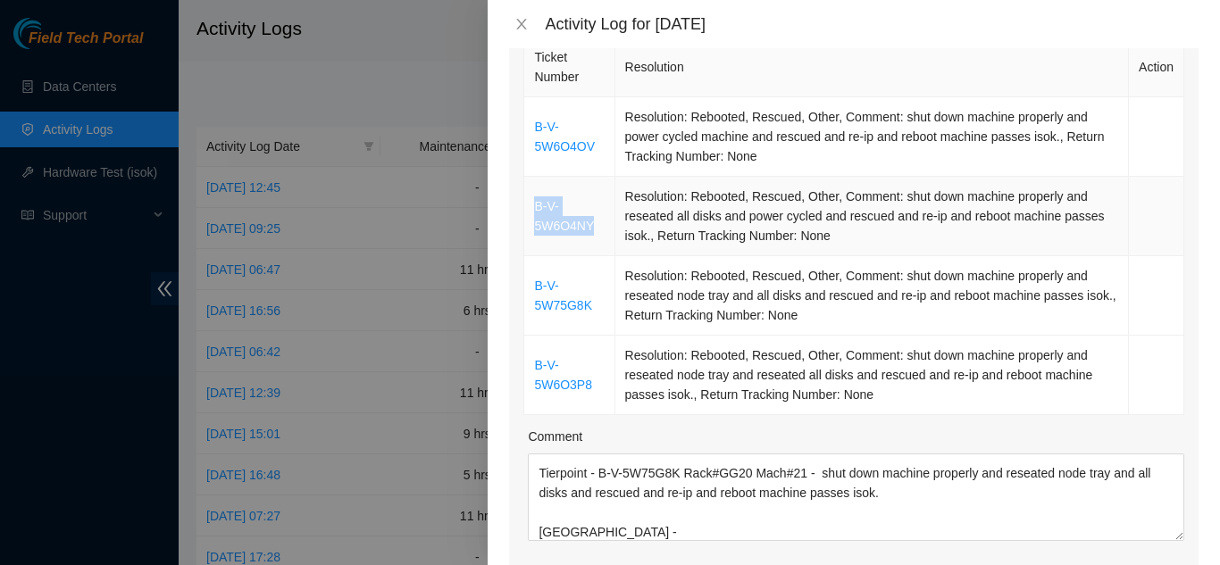
drag, startPoint x: 594, startPoint y: 202, endPoint x: 530, endPoint y: 183, distance: 66.1
click at [530, 183] on td "B-V-5W6O4NY" at bounding box center [569, 216] width 90 height 79
copy link "B-V-5W6O4NY"
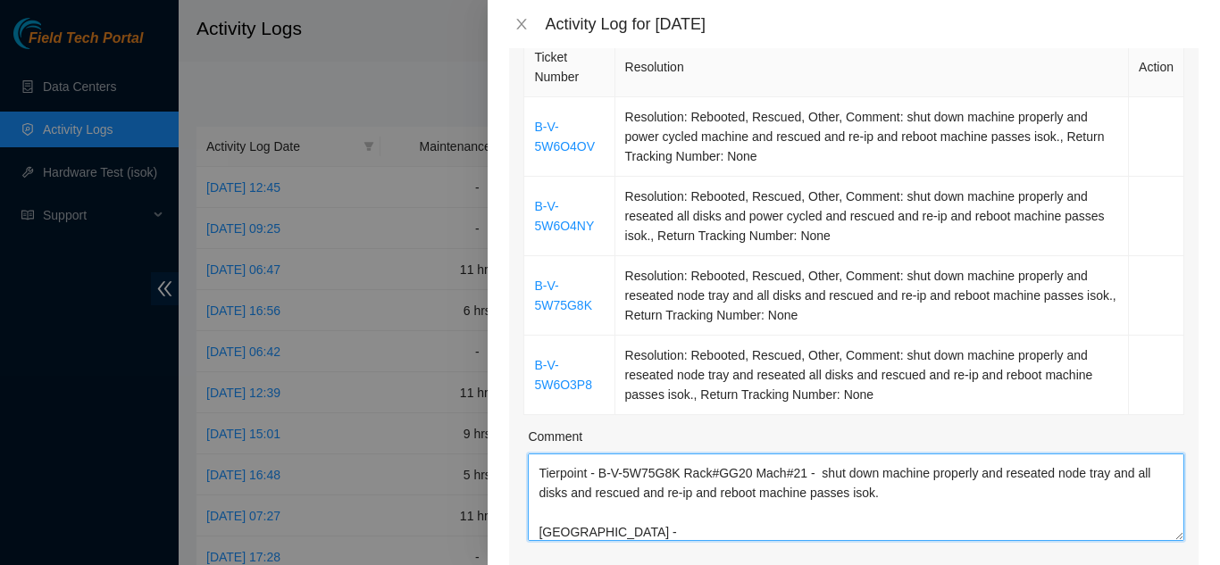
click at [606, 503] on textarea "[DATE] Qts - B-V-5W6O4OV Rack#BM110 Mach#05 - shut down machine properly and po…" at bounding box center [856, 498] width 656 height 88
paste textarea "B-V-5W6O4NY"
click at [747, 454] on textarea "[DATE] Qts - B-V-5W6O4OV Rack#BM110 Mach#05 - shut down machine properly and po…" at bounding box center [856, 498] width 656 height 88
click at [798, 454] on textarea "[DATE] Qts - B-V-5W6O4OV Rack#BM110 Mach#05 - shut down machine properly and po…" at bounding box center [856, 498] width 656 height 88
click at [728, 506] on textarea "[DATE] Qts - B-V-5W6O4OV Rack#BM110 Mach#05 - shut down machine properly and po…" at bounding box center [856, 498] width 656 height 88
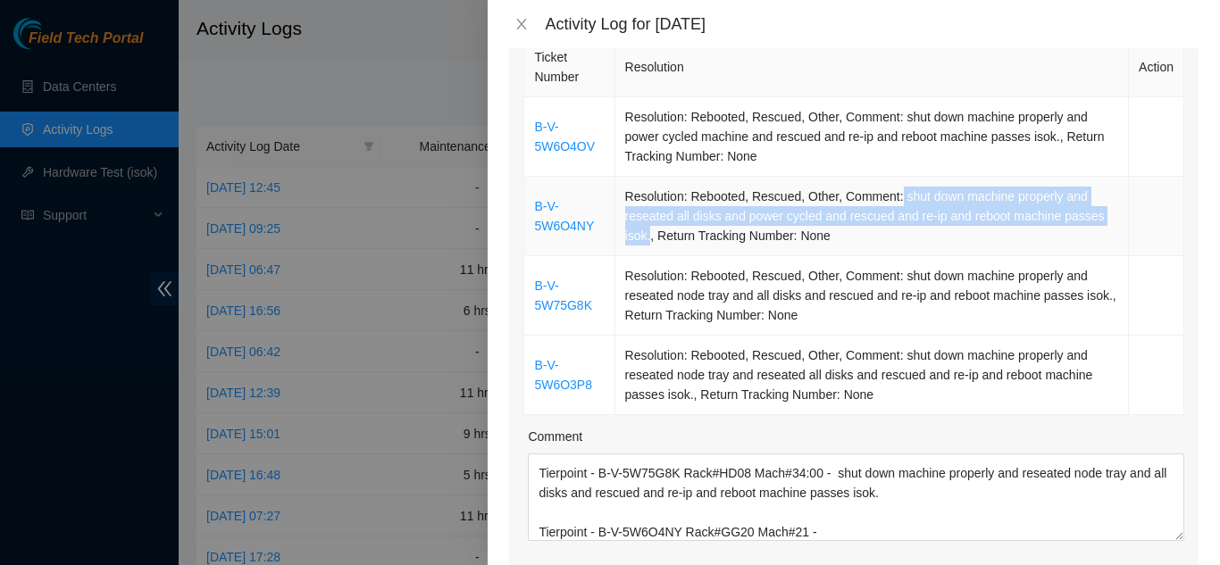
drag, startPoint x: 894, startPoint y: 172, endPoint x: 647, endPoint y: 221, distance: 252.2
click at [647, 221] on td "Resolution: Rebooted, Rescued, Other, Comment: shut down machine properly and r…" at bounding box center [872, 216] width 514 height 79
copy td "shut down machine properly and reseated all disks and power cycled and rescued …"
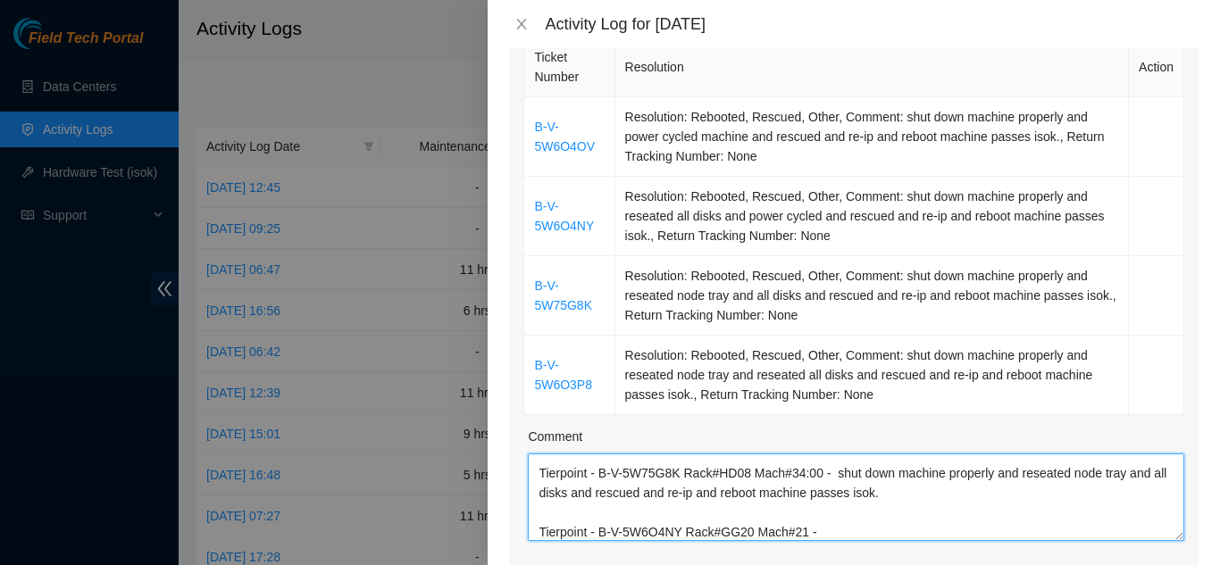
click at [823, 505] on textarea "[DATE] Qts - B-V-5W6O4OV Rack#BM110 Mach#05 - shut down machine properly and po…" at bounding box center [856, 498] width 656 height 88
paste textarea "shut down machine properly and reseated all disks and power cycled and rescued …"
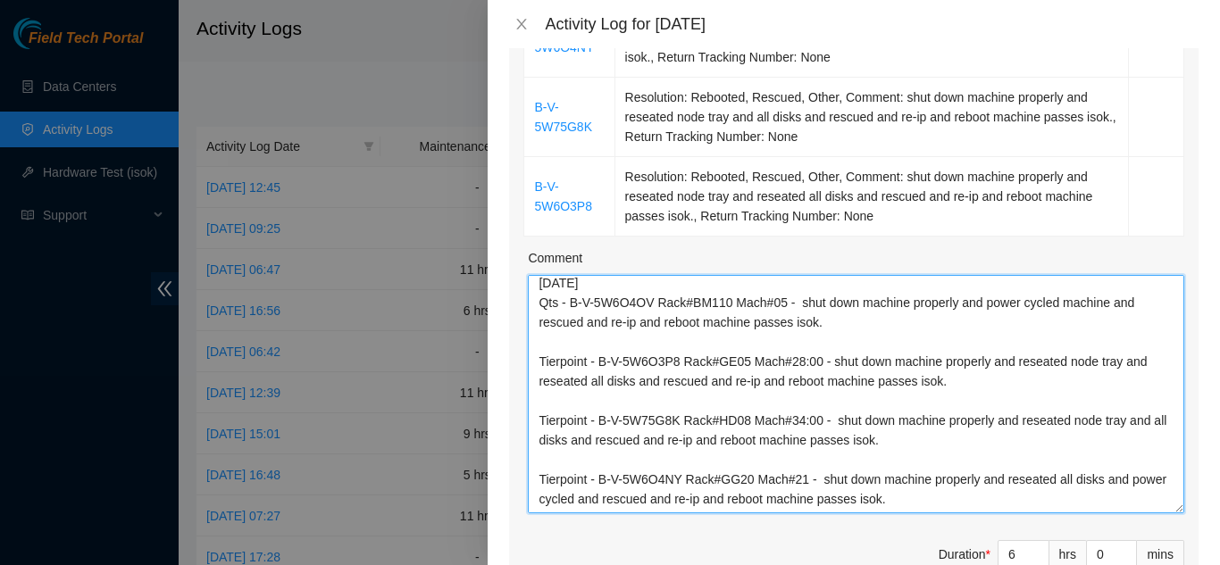
scroll to position [3, 0]
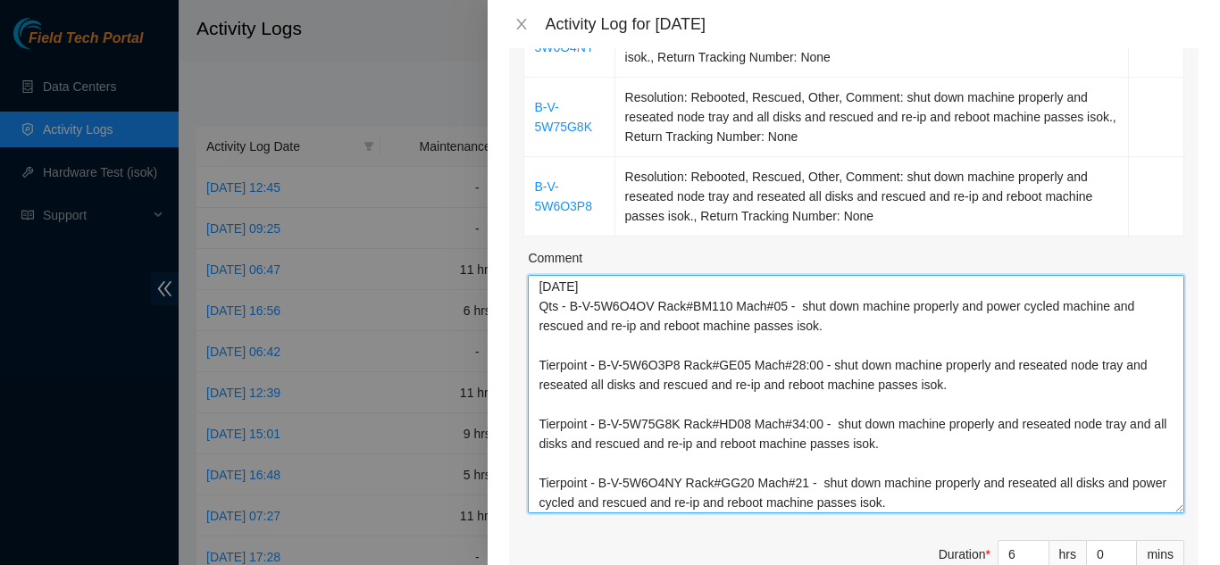
drag, startPoint x: 1164, startPoint y: 333, endPoint x: 1176, endPoint y: 487, distance: 154.0
click at [1176, 488] on div "Ticket Number Resolution Action B-V-5W6O4OV Resolution: Rebooted, Rescued, Othe…" at bounding box center [853, 231] width 689 height 755
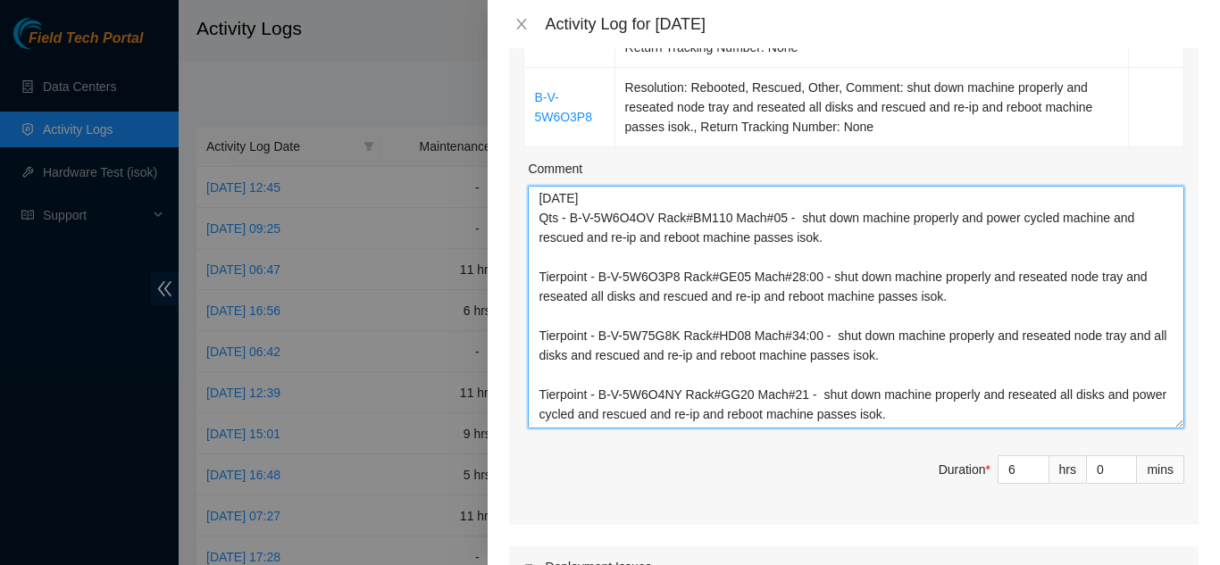
scroll to position [0, 0]
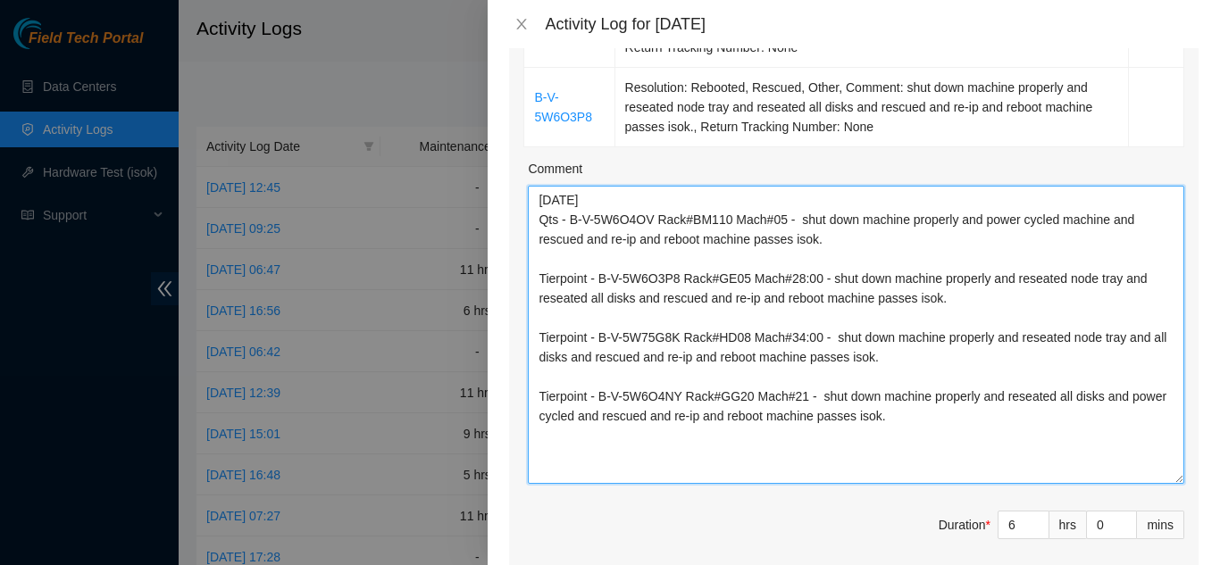
drag, startPoint x: 1164, startPoint y: 396, endPoint x: 1175, endPoint y: 453, distance: 57.3
click at [1175, 453] on div "Ticket Number Resolution Action B-V-5W6O4OV Resolution: Rebooted, Rescued, Othe…" at bounding box center [853, 172] width 689 height 815
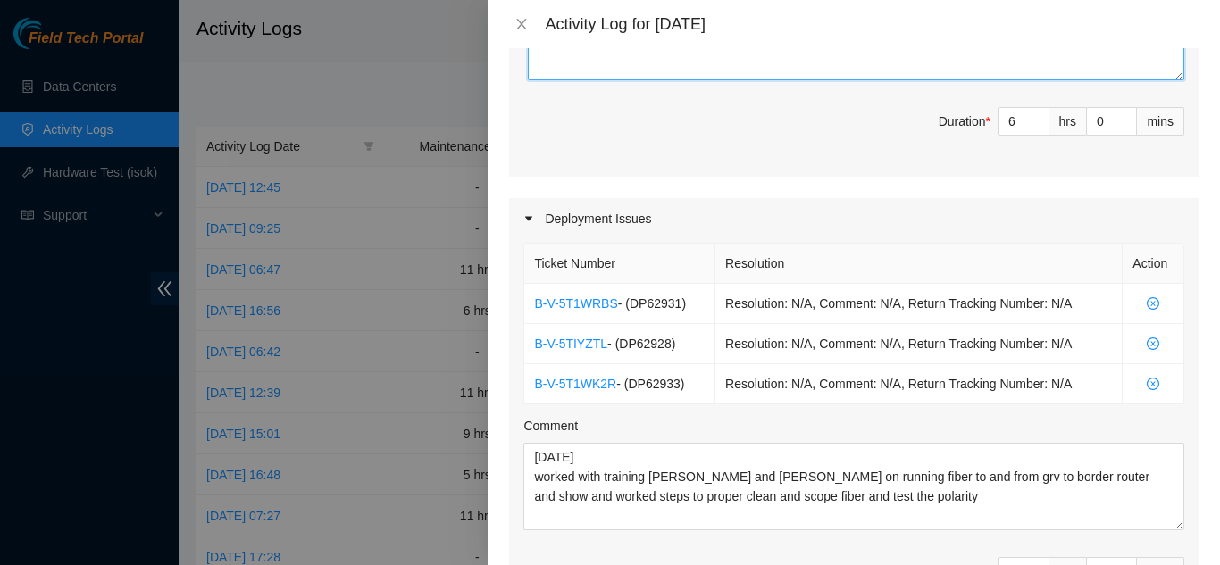
scroll to position [1031, 0]
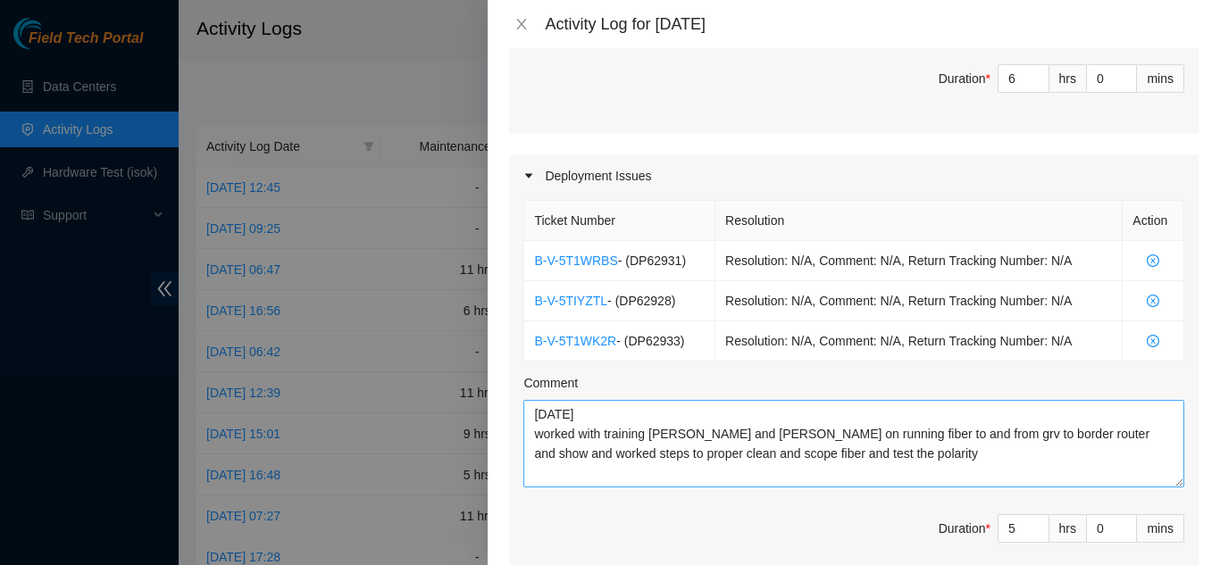
type textarea "[DATE] Qts - B-V-5W6O4OV Rack#BM110 Mach#05 - shut down machine properly and po…"
drag, startPoint x: 863, startPoint y: 433, endPoint x: 536, endPoint y: 413, distance: 327.4
click at [536, 413] on textarea "[DATE] worked with training [PERSON_NAME] and [PERSON_NAME] on running fiber to…" at bounding box center [853, 444] width 661 height 88
click at [869, 438] on textarea "[DATE] worked with training [PERSON_NAME] and [PERSON_NAME] on running fiber to…" at bounding box center [853, 444] width 661 height 88
click at [867, 438] on textarea "[DATE] worked with training [PERSON_NAME] and [PERSON_NAME] on running fiber to…" at bounding box center [853, 444] width 661 height 88
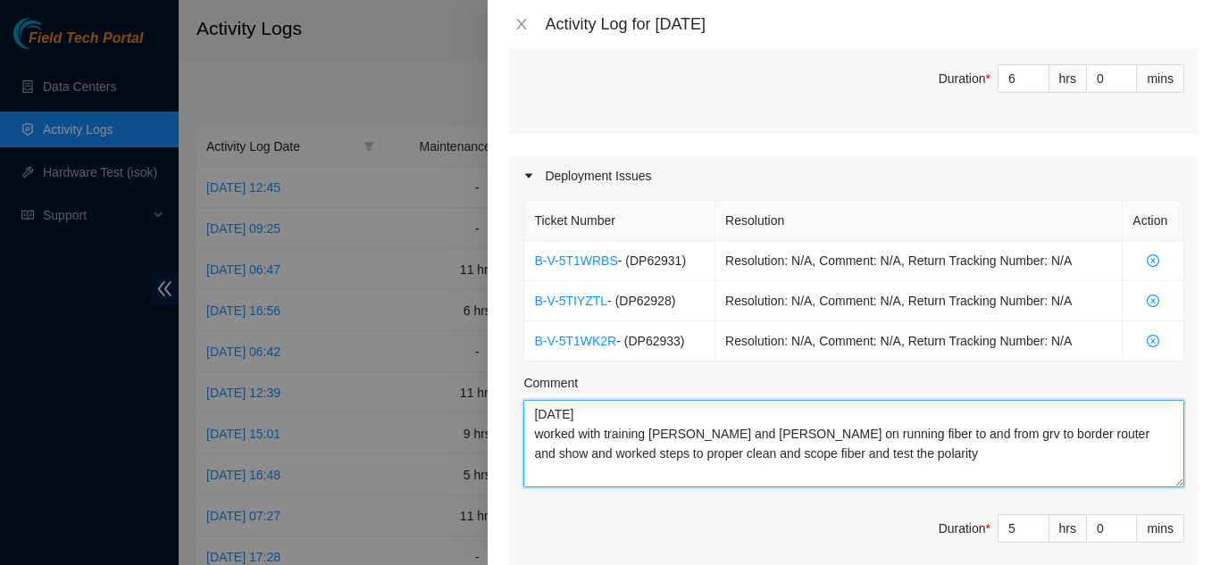
paste textarea "In training [PERSON_NAME] and [PERSON_NAME], the fiber run from the GRV to the …"
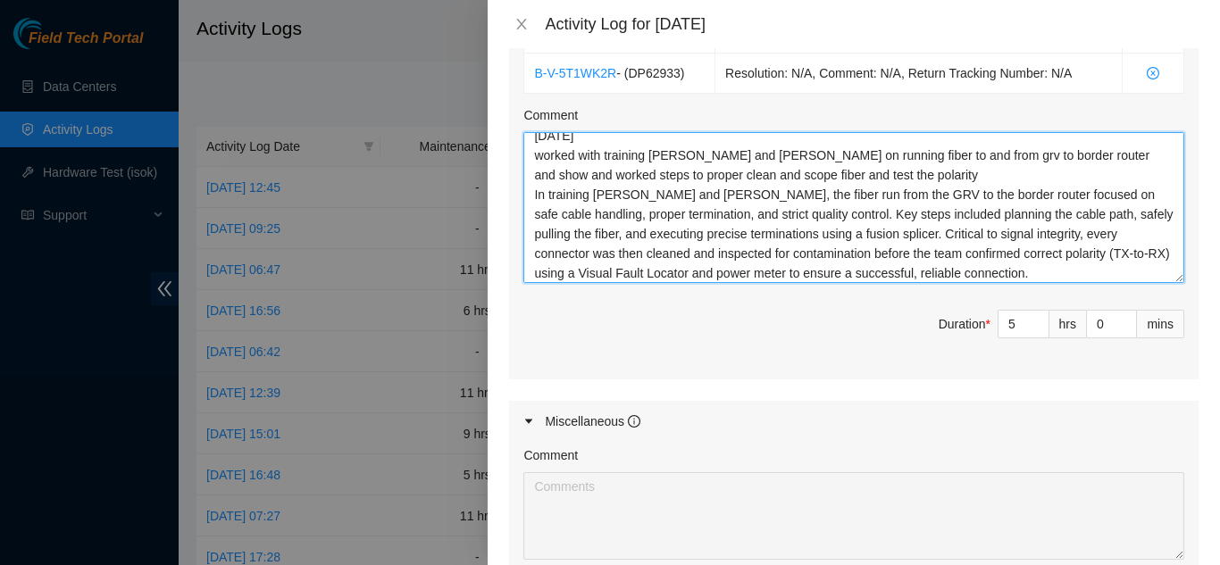
scroll to position [0, 0]
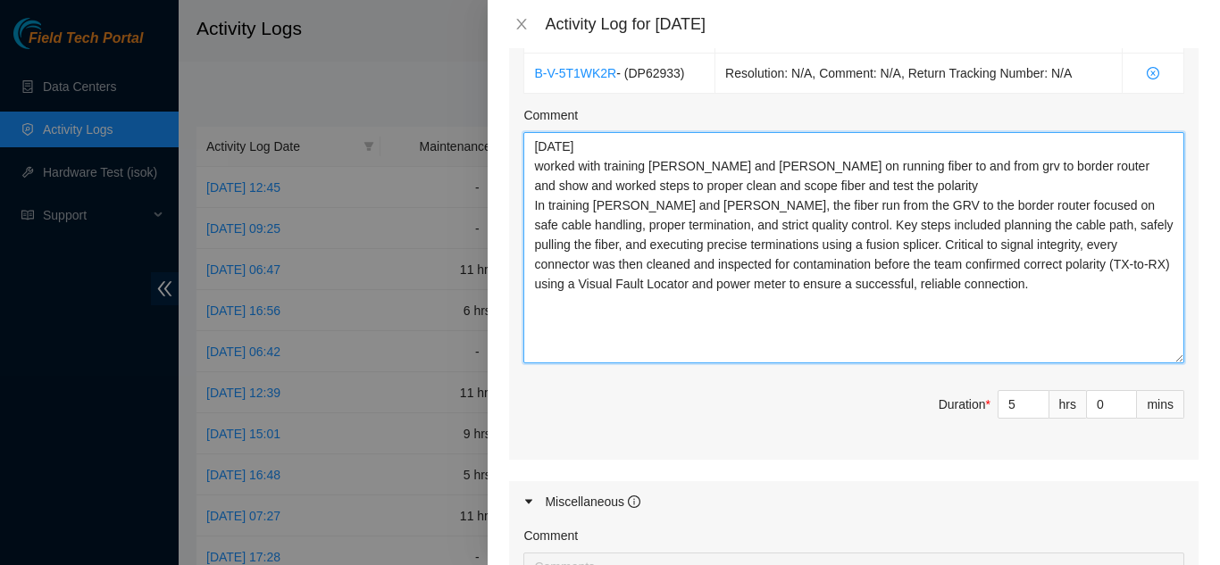
drag, startPoint x: 1166, startPoint y: 191, endPoint x: 1142, endPoint y: 335, distance: 145.8
click at [1142, 334] on textarea "[DATE] worked with training [PERSON_NAME] and [PERSON_NAME] on running fiber to…" at bounding box center [853, 247] width 661 height 231
click at [694, 201] on textarea "[DATE] worked with training [PERSON_NAME] and [PERSON_NAME] on running fiber to…" at bounding box center [853, 247] width 661 height 230
click at [698, 198] on textarea "[DATE] worked with training [PERSON_NAME] and [PERSON_NAME] on running fiber to…" at bounding box center [853, 247] width 661 height 230
click at [822, 222] on textarea "[DATE] worked with training [PERSON_NAME] and [PERSON_NAME] on running fiber to…" at bounding box center [853, 247] width 661 height 230
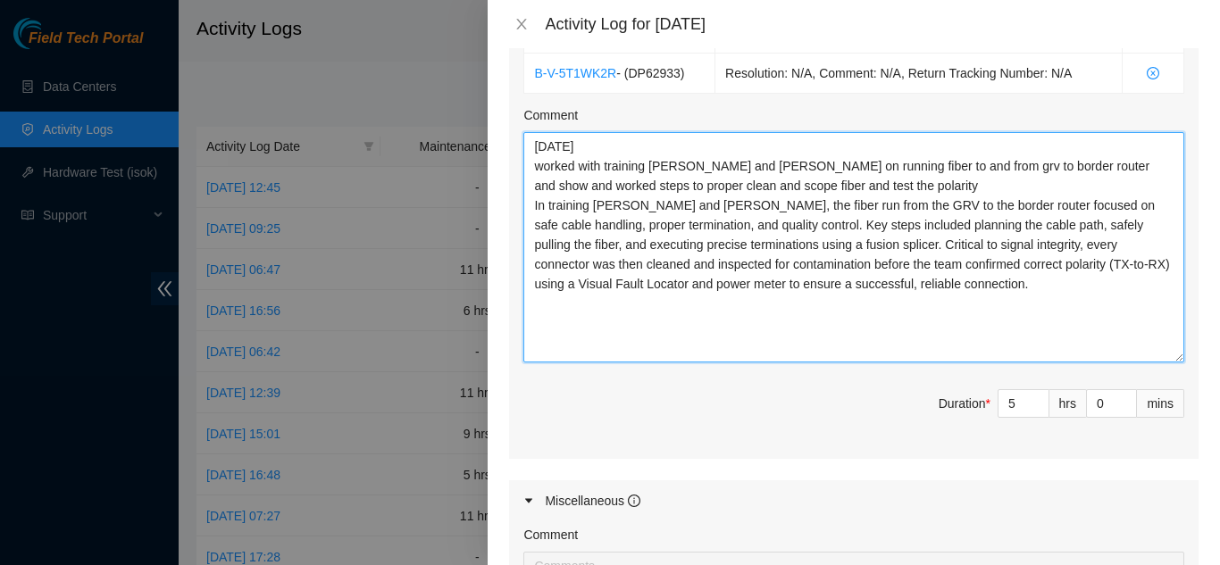
click at [822, 222] on textarea "[DATE] worked with training [PERSON_NAME] and [PERSON_NAME] on running fiber to…" at bounding box center [853, 247] width 661 height 230
click at [822, 220] on textarea "[DATE] worked with training [PERSON_NAME] and [PERSON_NAME] on running fiber to…" at bounding box center [853, 247] width 661 height 230
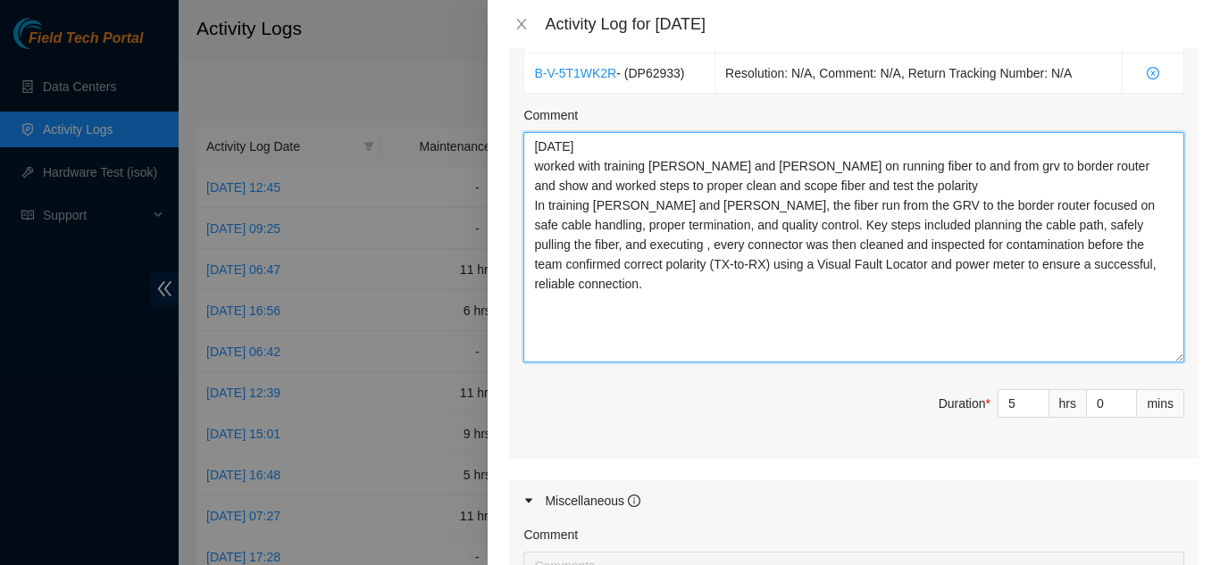
click at [1059, 217] on textarea "[DATE] worked with training [PERSON_NAME] and [PERSON_NAME] on running fiber to…" at bounding box center [853, 247] width 661 height 230
click at [788, 239] on textarea "[DATE] worked with training [PERSON_NAME] and [PERSON_NAME] on running fiber to…" at bounding box center [853, 247] width 661 height 230
click at [959, 184] on textarea "[DATE] worked with training [PERSON_NAME] and [PERSON_NAME] on running fiber to…" at bounding box center [853, 247] width 661 height 230
click at [993, 202] on textarea "[DATE] worked with training [PERSON_NAME] and [PERSON_NAME] on running fiber to…" at bounding box center [853, 247] width 661 height 230
click at [593, 223] on textarea "[DATE] worked with training [PERSON_NAME] and [PERSON_NAME] on running fiber to…" at bounding box center [853, 247] width 661 height 230
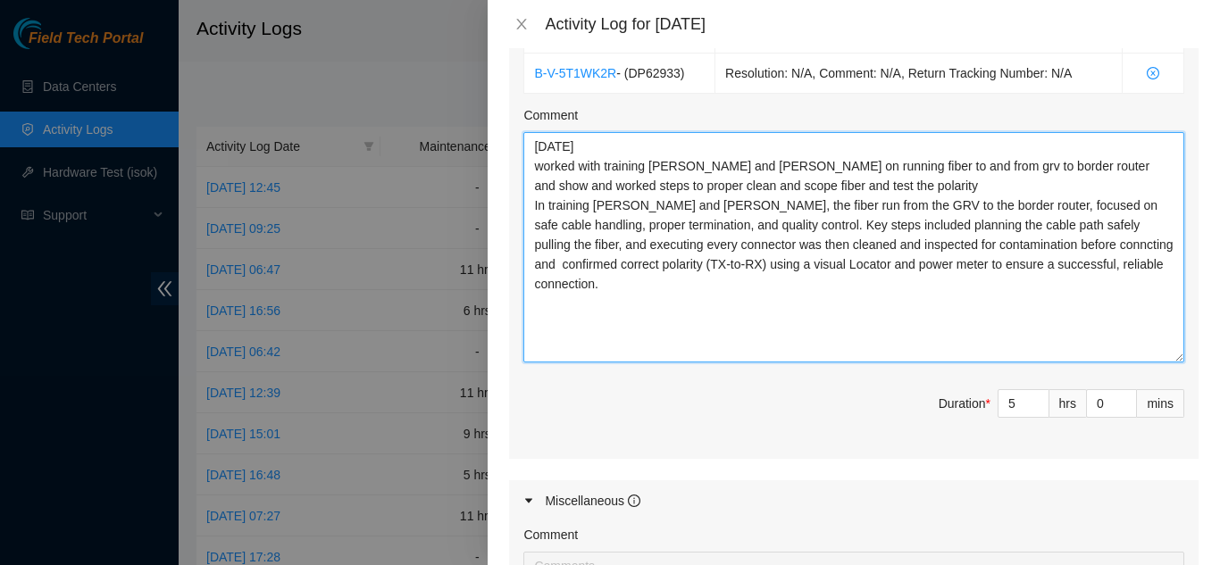
click at [824, 242] on textarea "[DATE] worked with training [PERSON_NAME] and [PERSON_NAME] on running fiber to…" at bounding box center [853, 247] width 661 height 230
click at [851, 238] on textarea "[DATE] worked with training [PERSON_NAME] and [PERSON_NAME] on running fiber to…" at bounding box center [853, 247] width 661 height 230
click at [1105, 239] on textarea "[DATE] worked with training [PERSON_NAME] and [PERSON_NAME] on running fiber to…" at bounding box center [853, 247] width 661 height 230
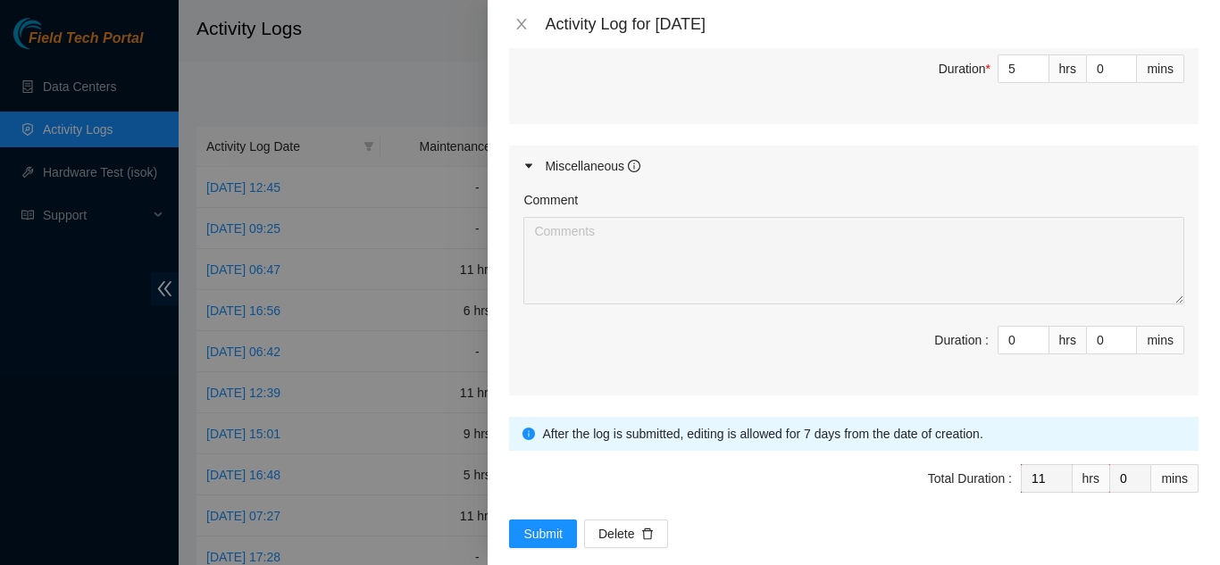
scroll to position [1635, 0]
type textarea "[DATE] worked with training [PERSON_NAME] and [PERSON_NAME] on running fiber to…"
click at [538, 523] on span "Submit" at bounding box center [542, 533] width 39 height 20
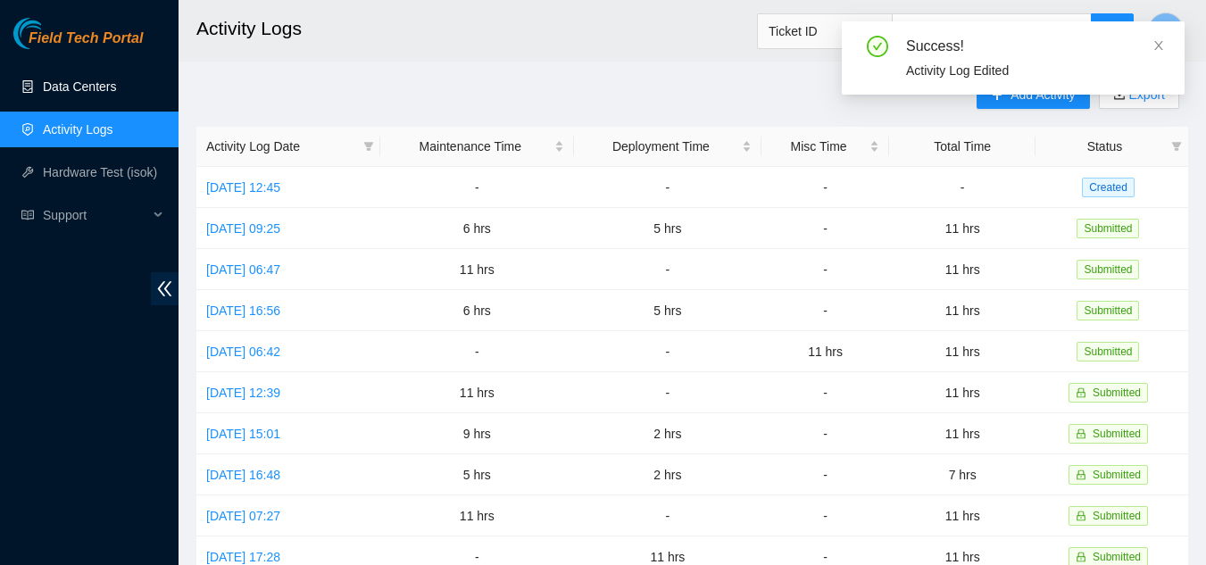
click at [74, 89] on link "Data Centers" at bounding box center [79, 86] width 73 height 14
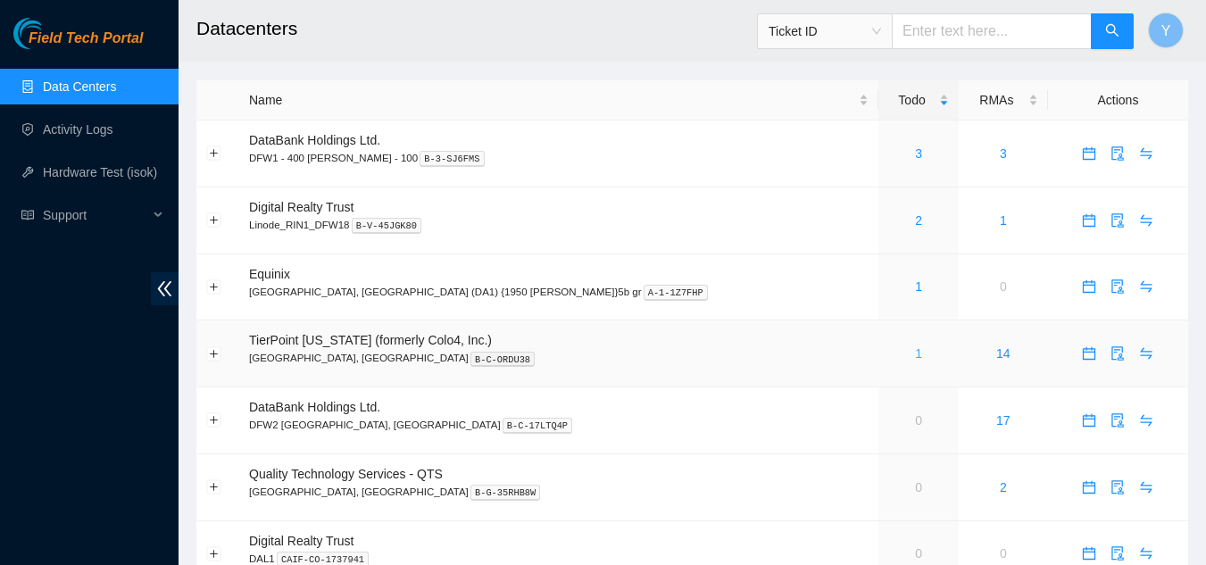
click at [915, 355] on link "1" at bounding box center [918, 353] width 7 height 14
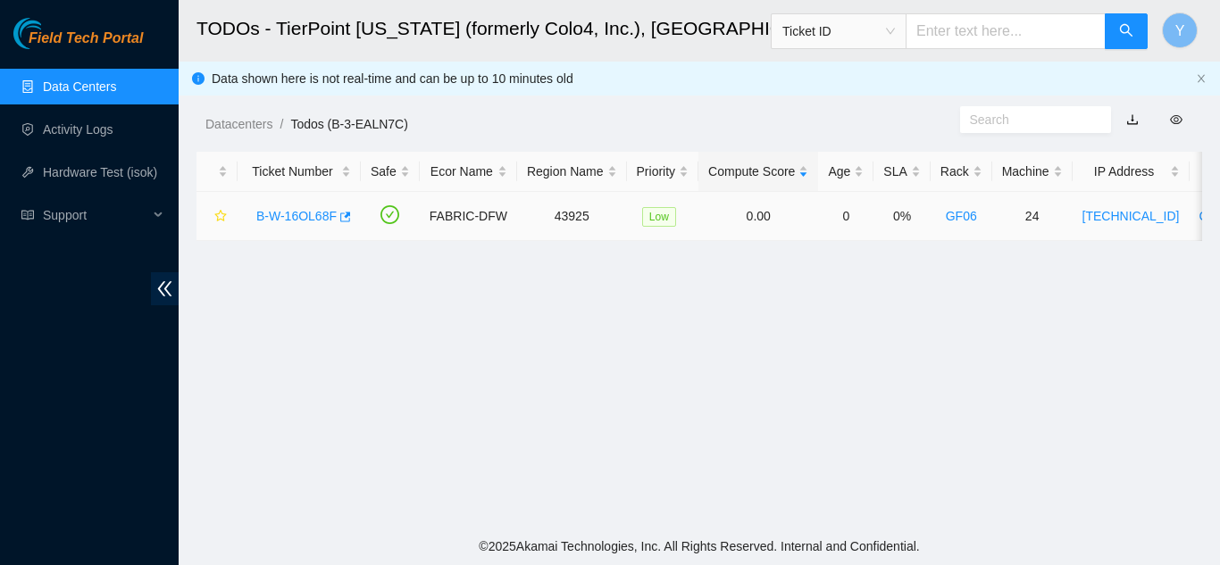
click at [282, 218] on link "B-W-16OL68F" at bounding box center [296, 216] width 80 height 14
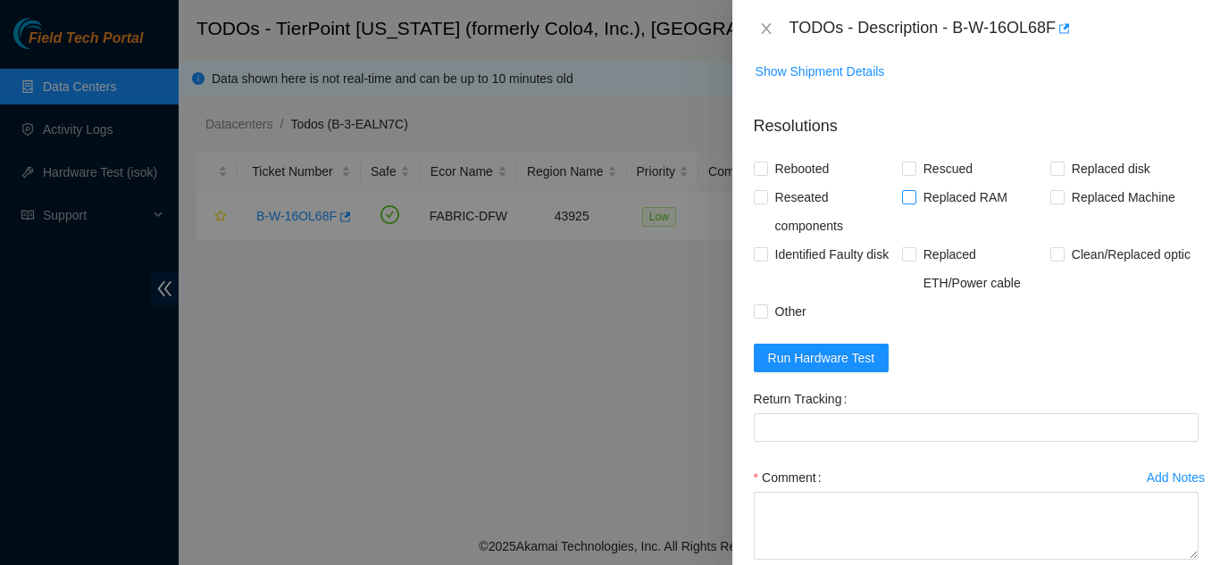
scroll to position [714, 0]
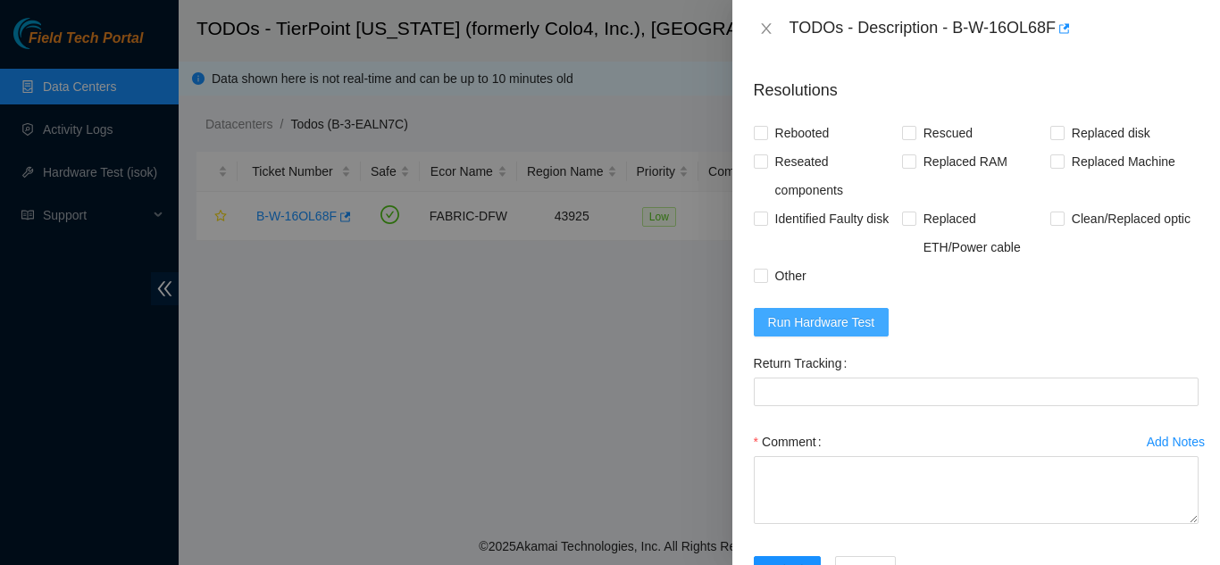
click at [814, 313] on span "Run Hardware Test" at bounding box center [821, 323] width 107 height 20
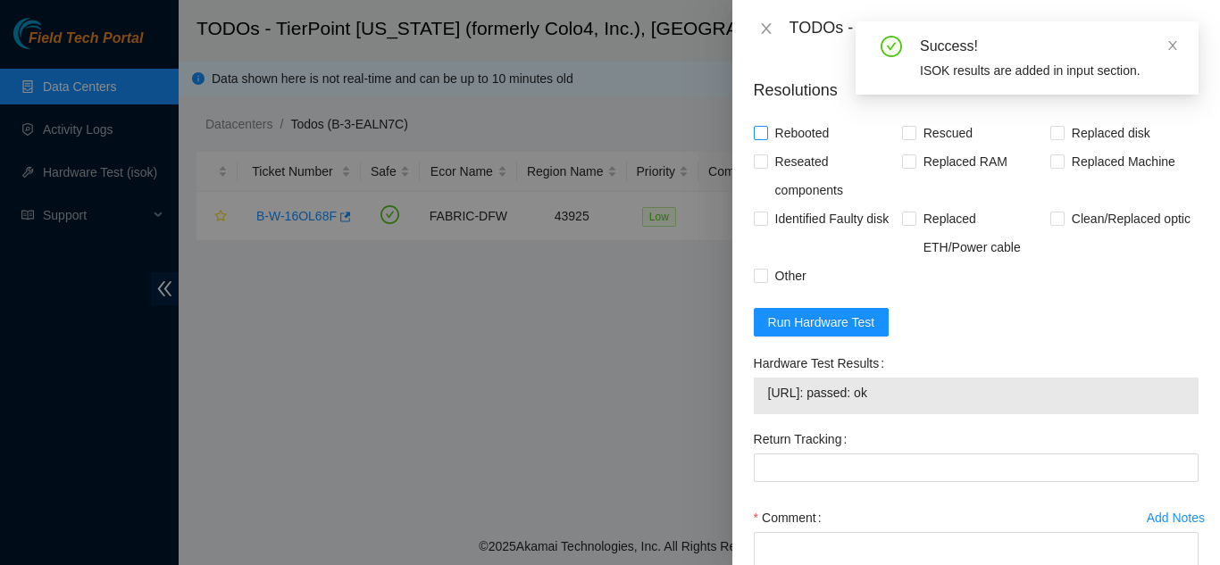
click at [758, 126] on input "Rebooted" at bounding box center [760, 132] width 13 height 13
checkbox input "true"
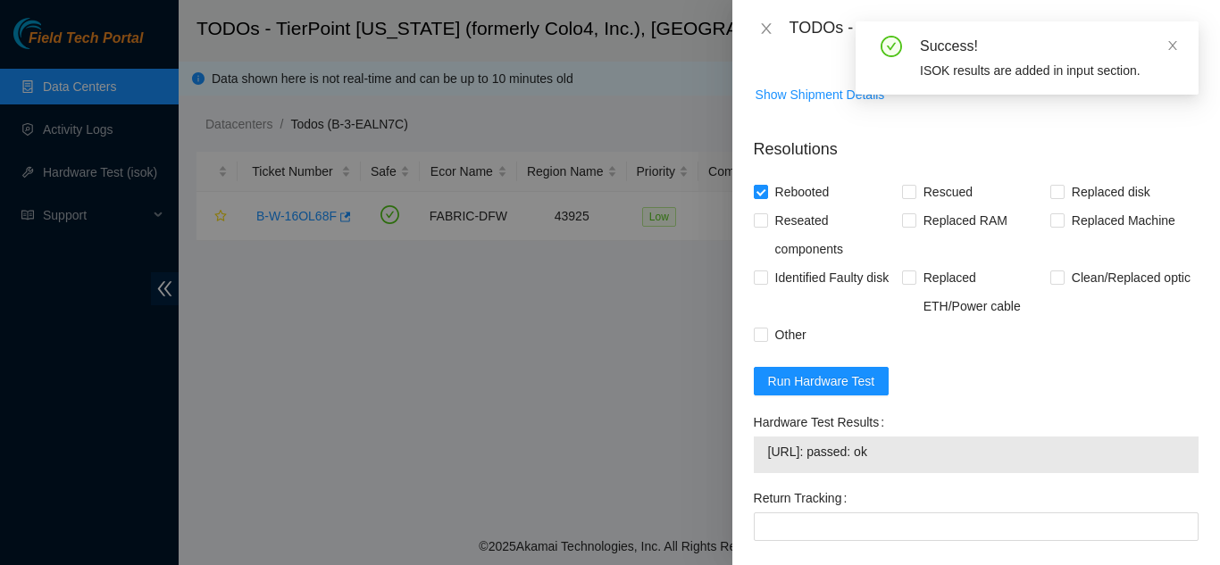
scroll to position [625, 0]
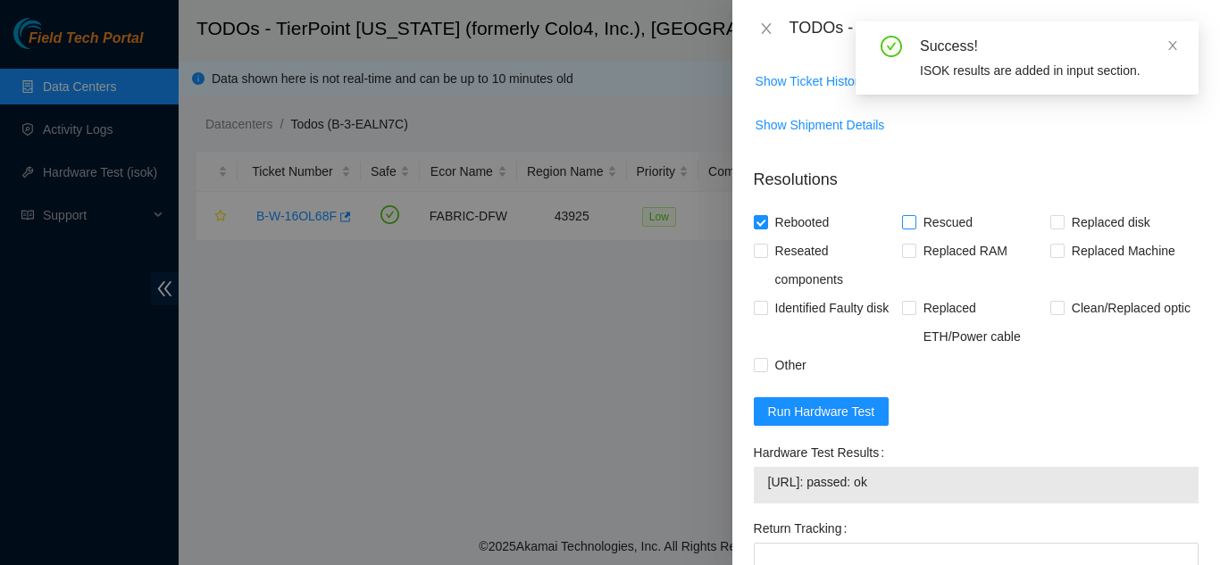
click at [905, 215] on input "Rescued" at bounding box center [908, 221] width 13 height 13
checkbox input "true"
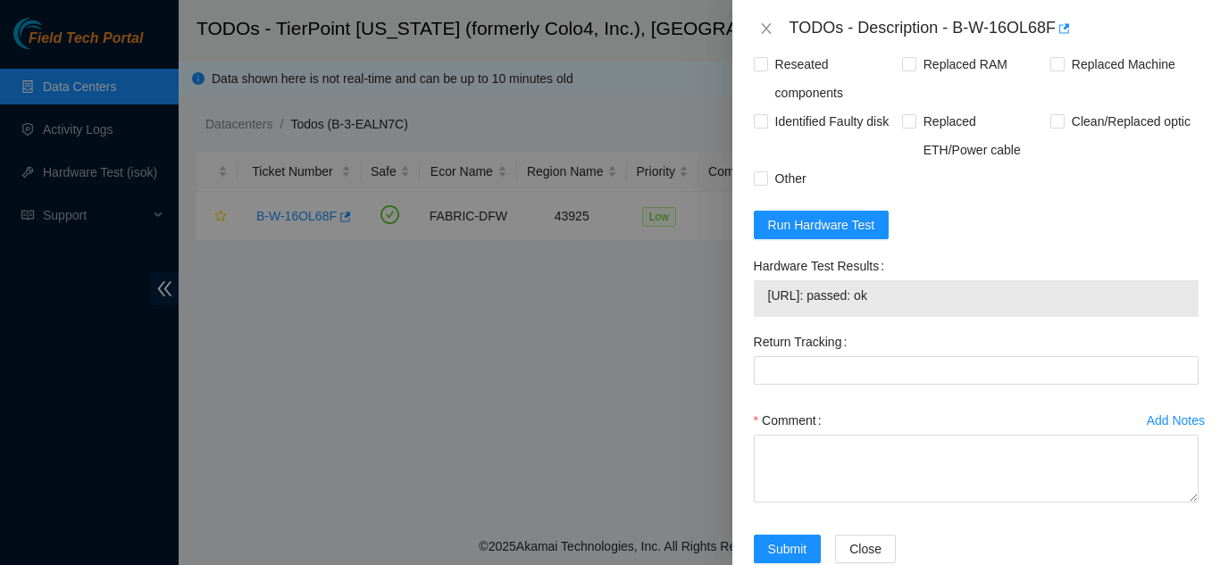
scroll to position [813, 0]
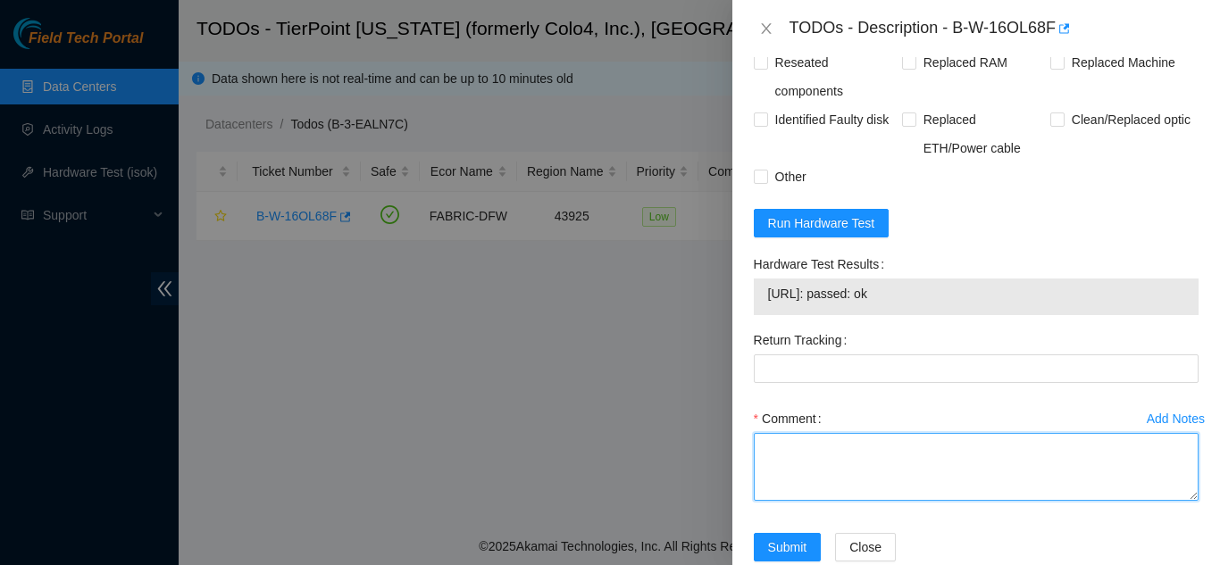
click at [802, 433] on textarea "Comment" at bounding box center [976, 467] width 445 height 68
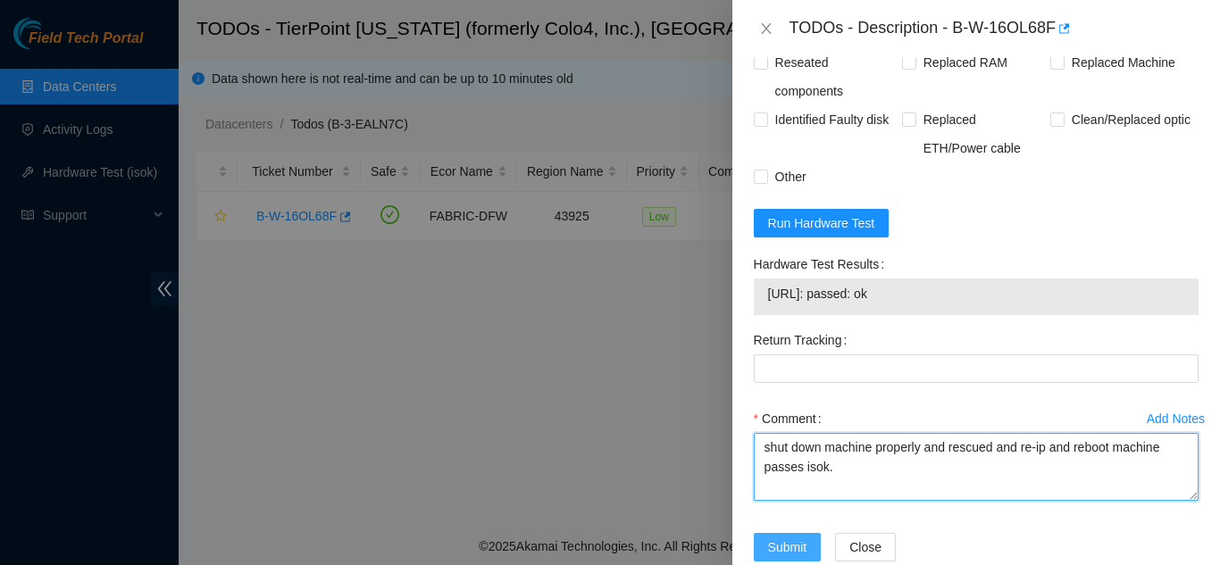
type textarea "shut down machine properly and rescued and re-ip and reboot machine passes isok."
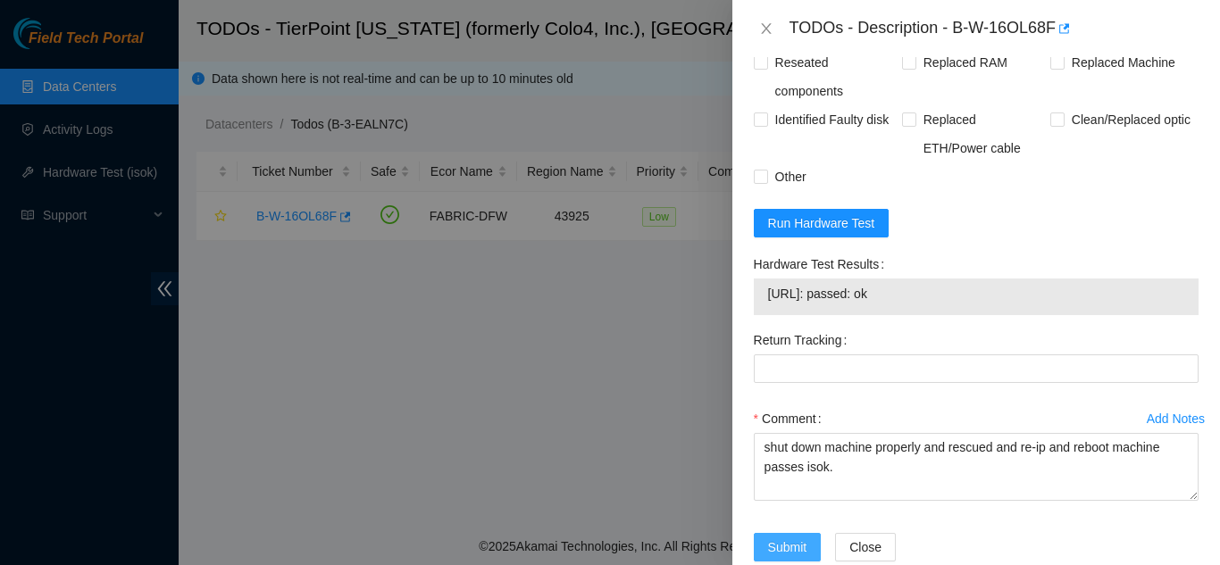
click at [774, 538] on span "Submit" at bounding box center [787, 548] width 39 height 20
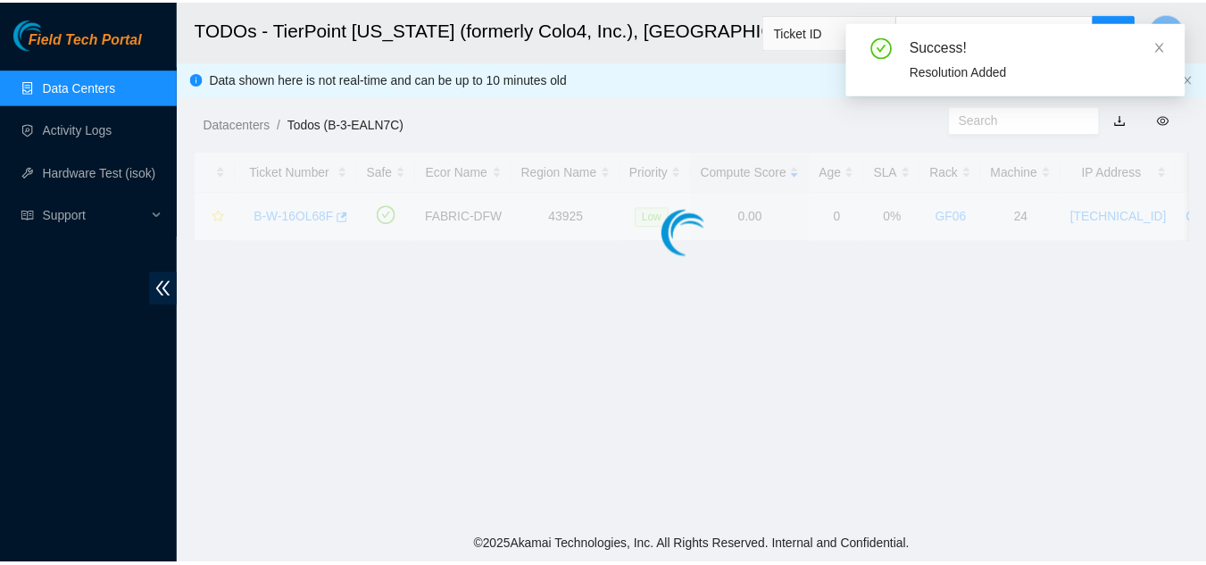
scroll to position [547, 0]
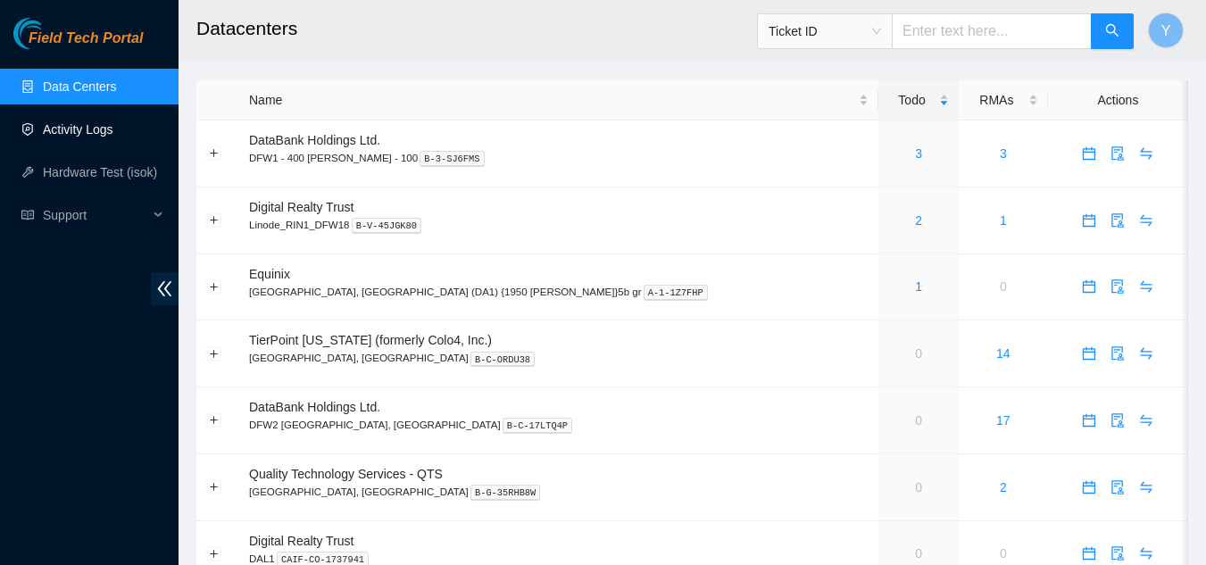
click at [85, 127] on link "Activity Logs" at bounding box center [78, 129] width 71 height 14
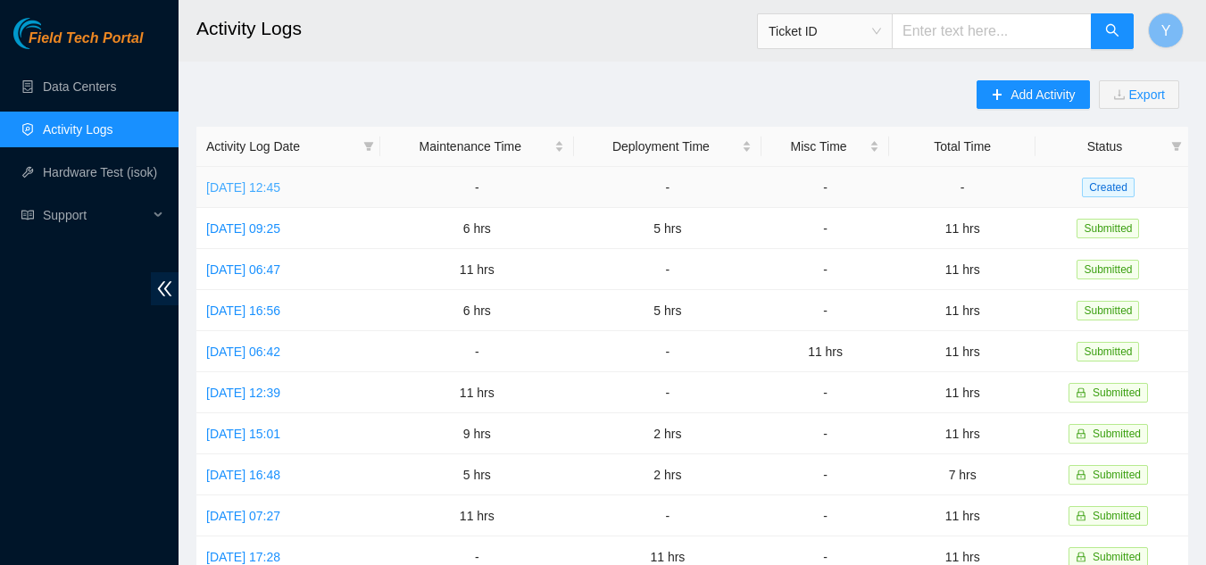
click at [280, 188] on link "[DATE] 12:45" at bounding box center [243, 187] width 74 height 14
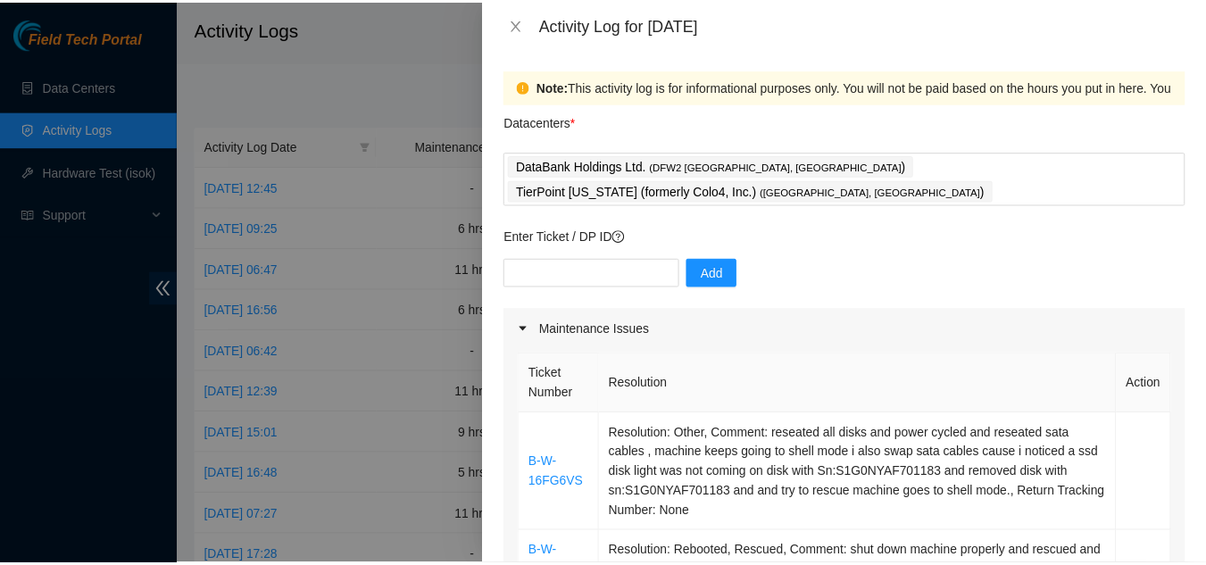
scroll to position [89, 0]
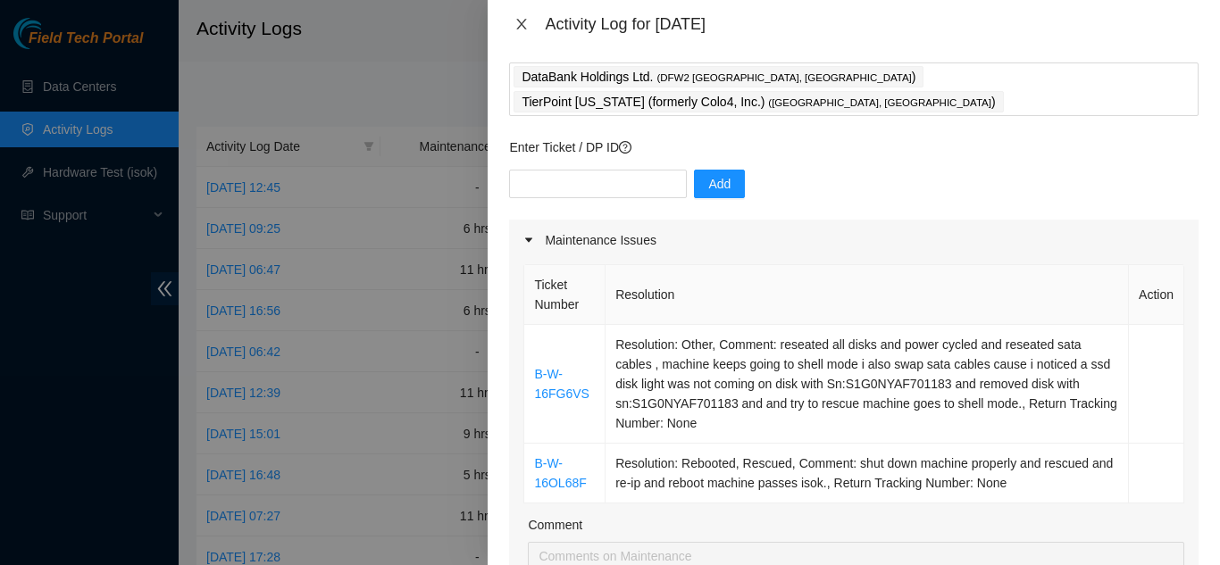
click at [527, 26] on icon "close" at bounding box center [521, 24] width 14 height 14
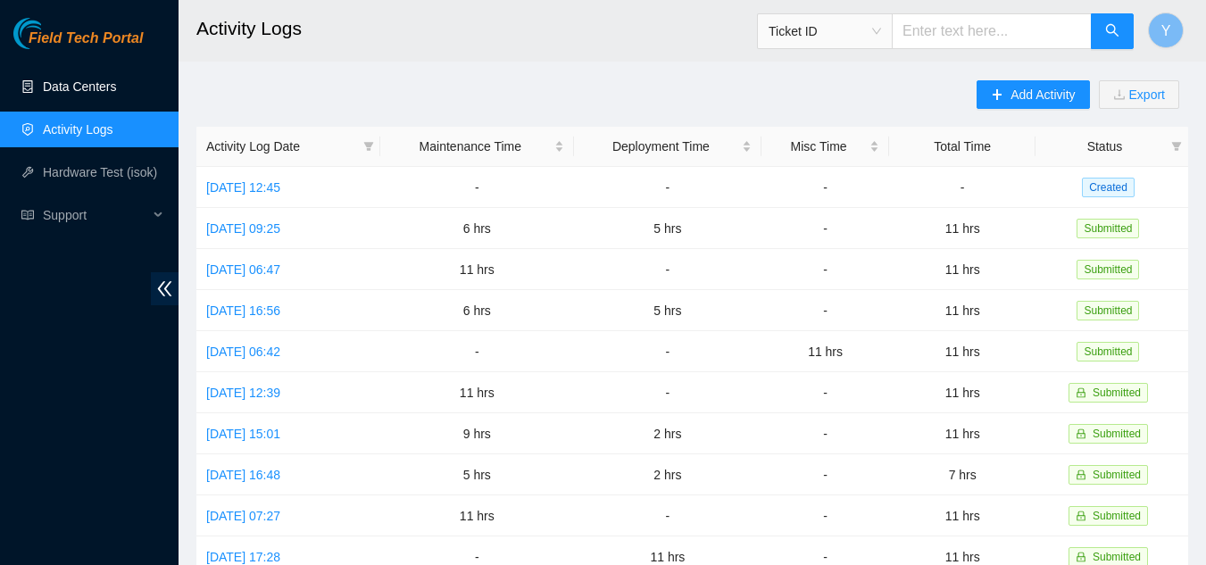
click at [74, 86] on link "Data Centers" at bounding box center [79, 86] width 73 height 14
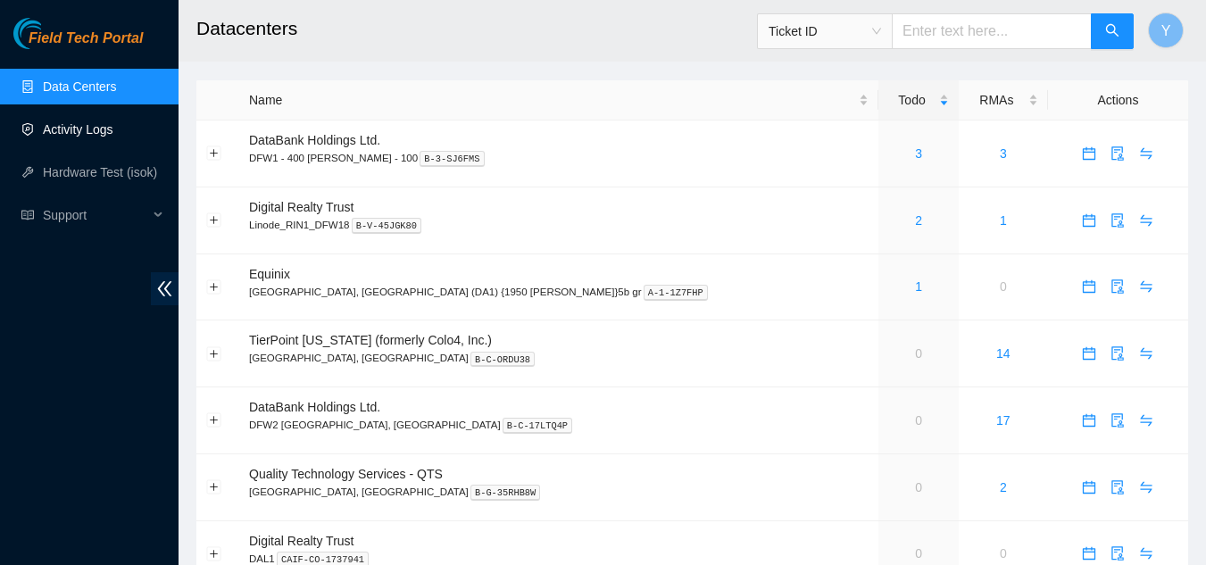
click at [98, 125] on link "Activity Logs" at bounding box center [78, 129] width 71 height 14
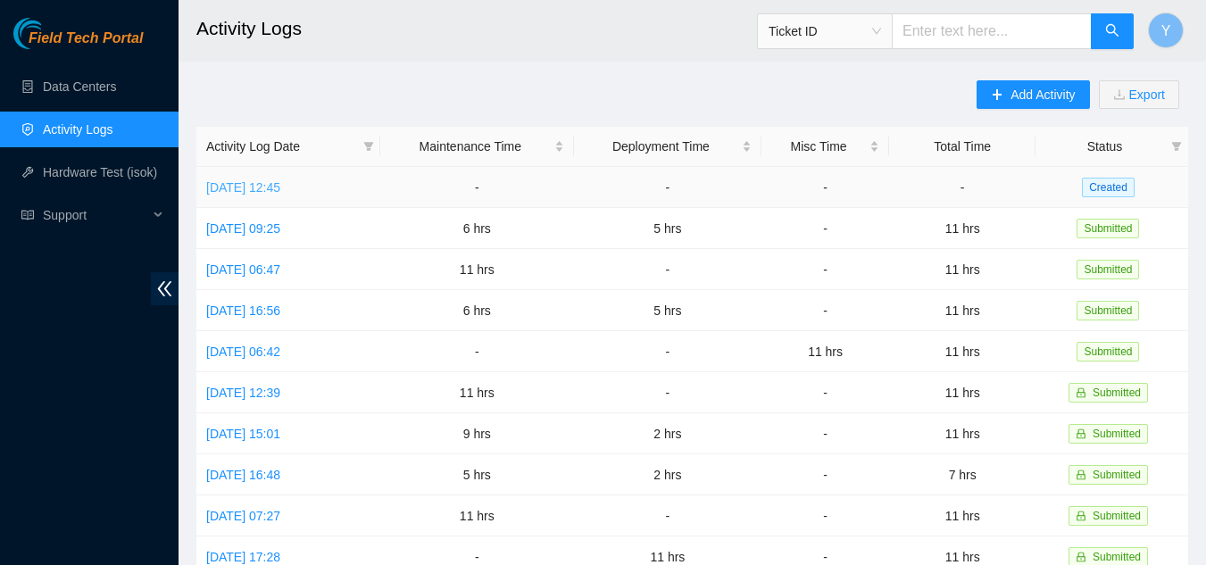
click at [280, 187] on link "[DATE] 12:45" at bounding box center [243, 187] width 74 height 14
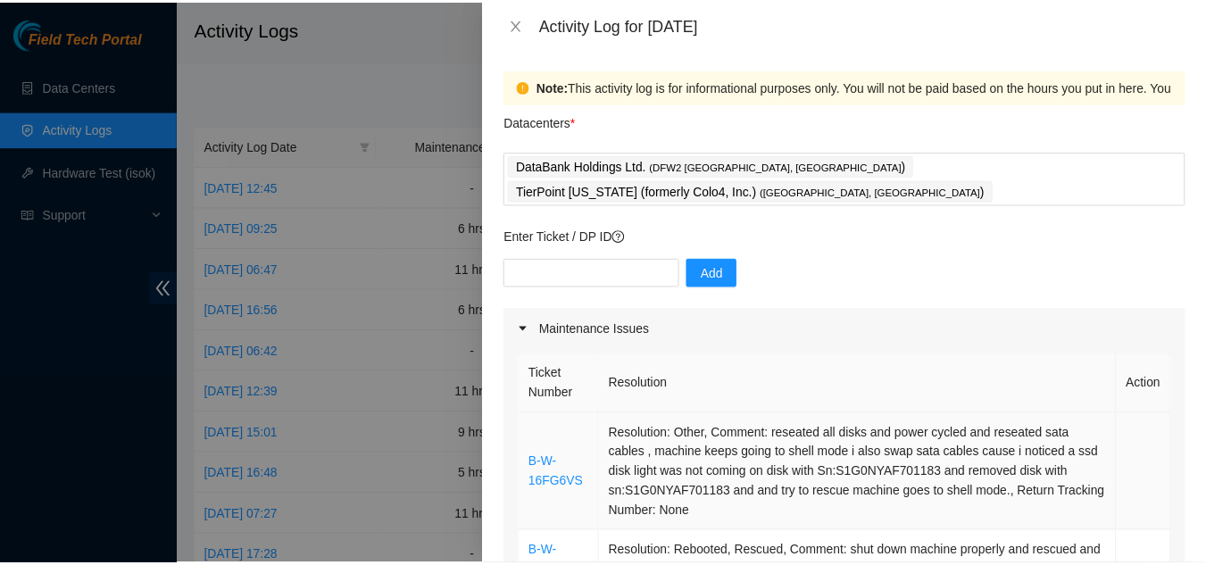
scroll to position [89, 0]
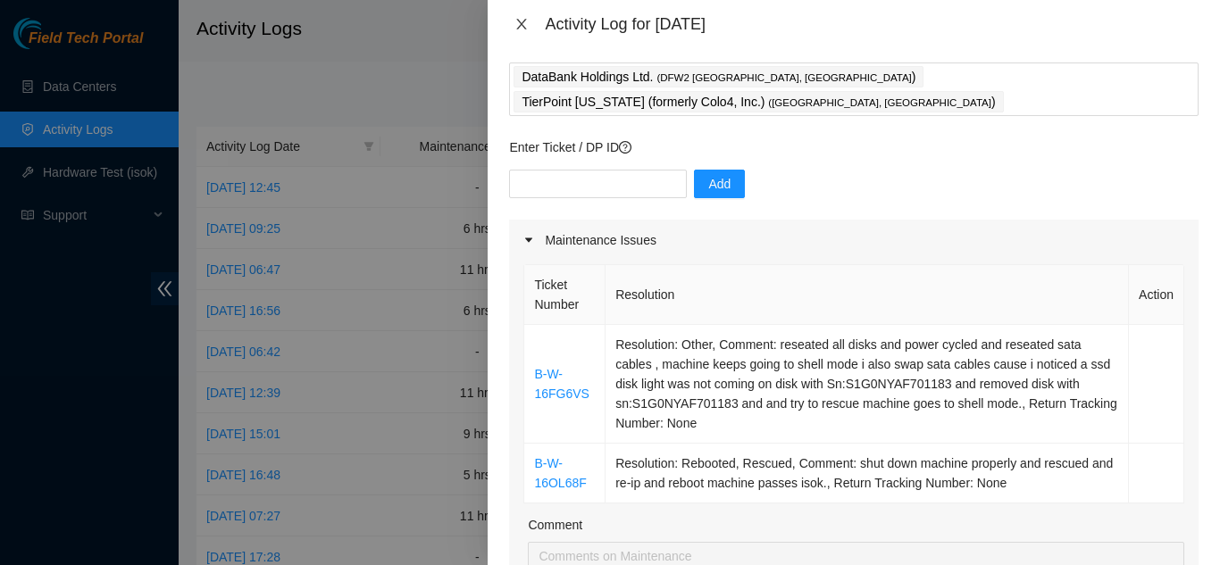
click at [521, 27] on icon "close" at bounding box center [521, 24] width 14 height 14
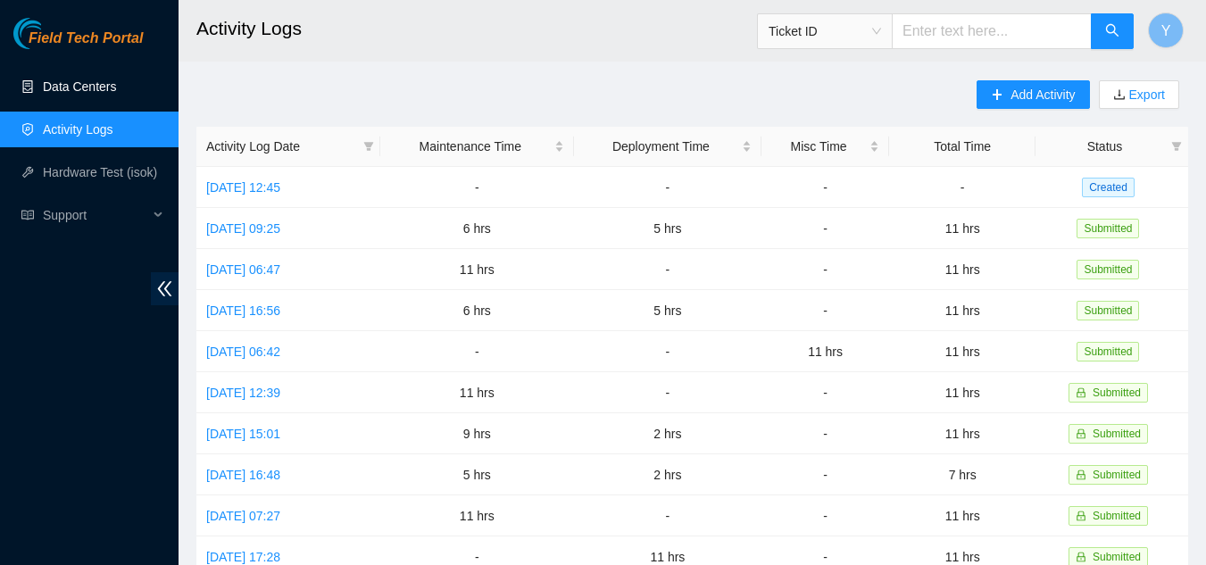
click at [63, 86] on link "Data Centers" at bounding box center [79, 86] width 73 height 14
